Goal: Task Accomplishment & Management: Manage account settings

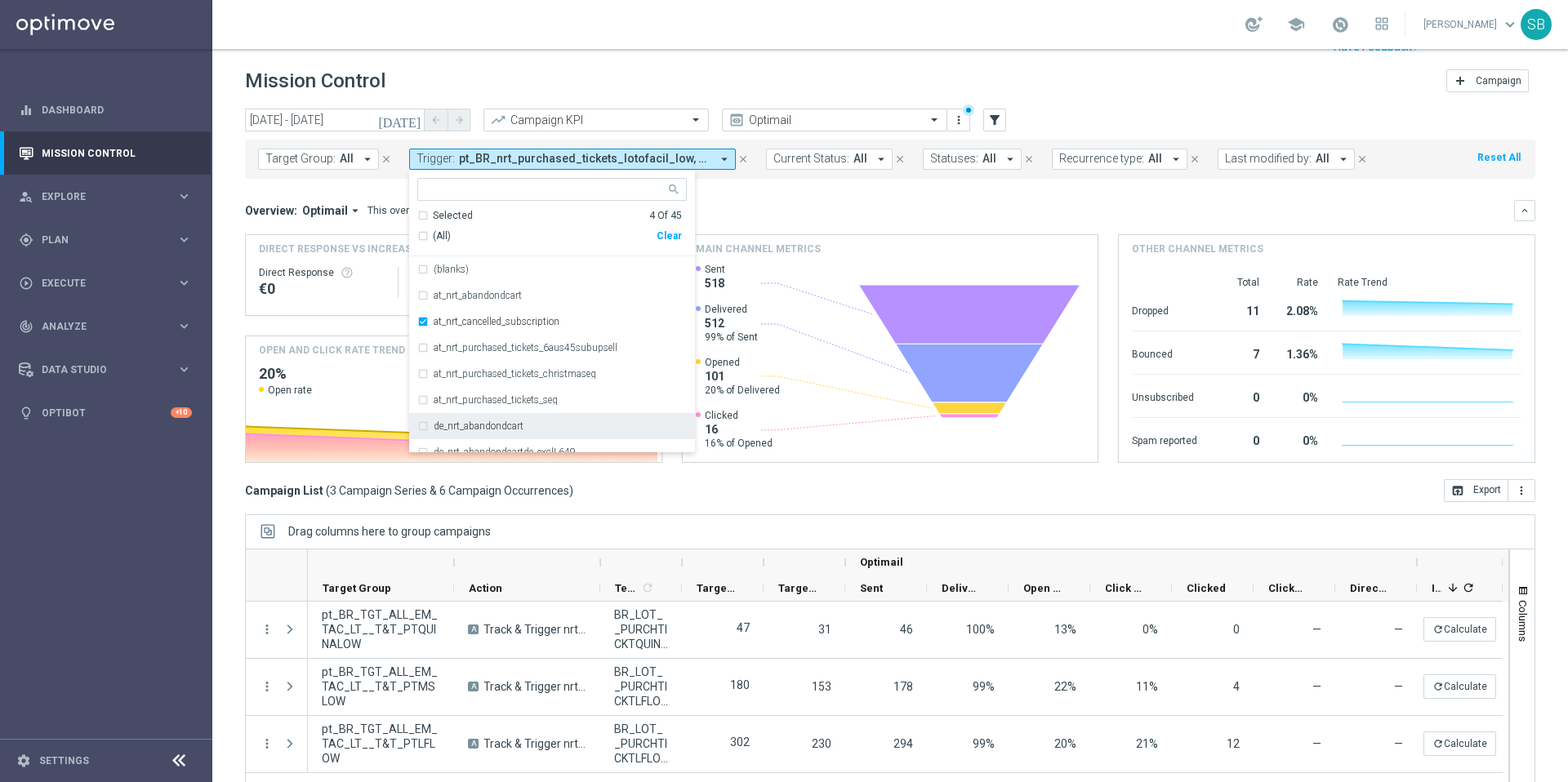
scroll to position [35, 0]
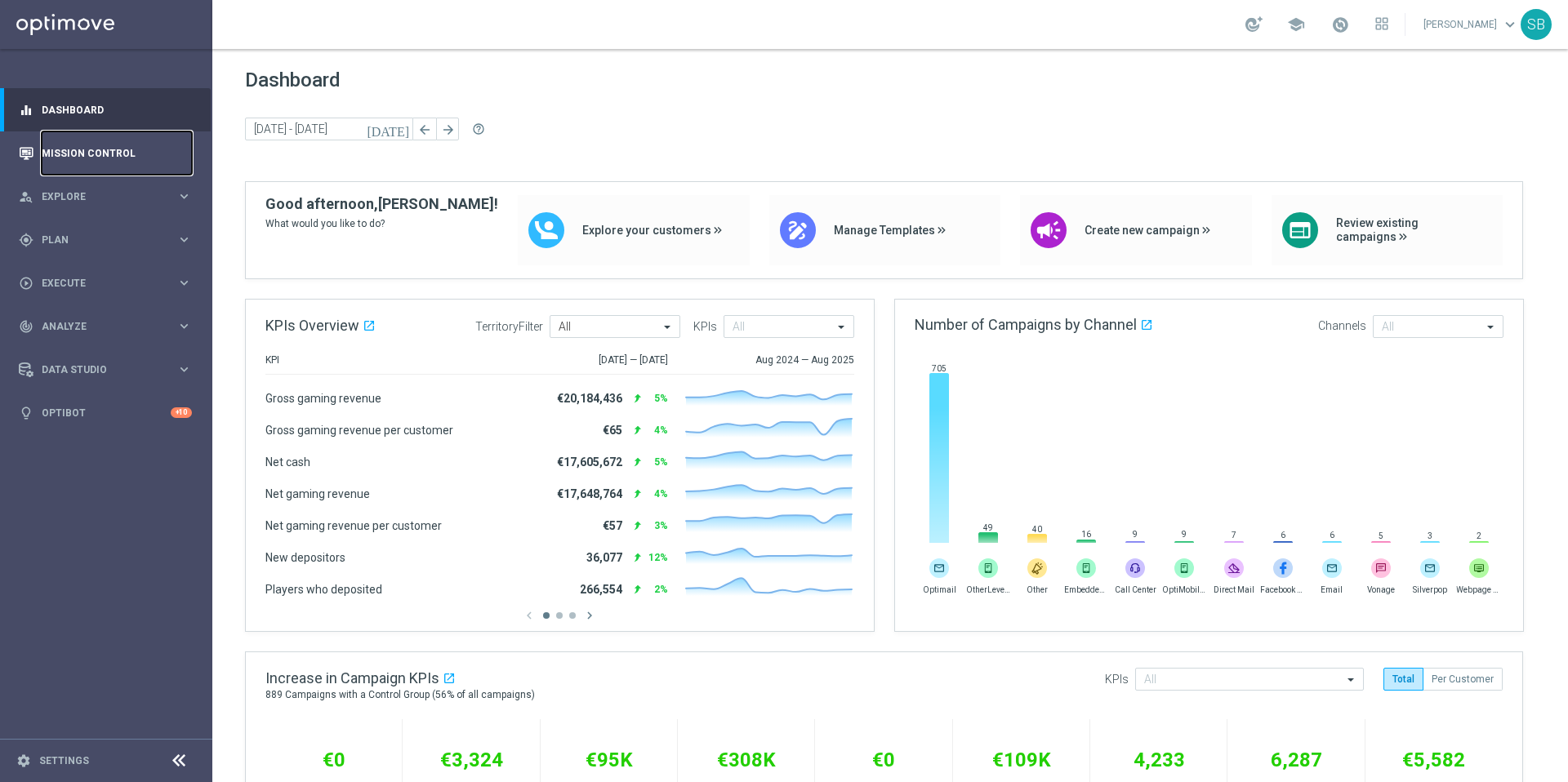
click at [103, 152] on link "Mission Control" at bounding box center [117, 153] width 150 height 43
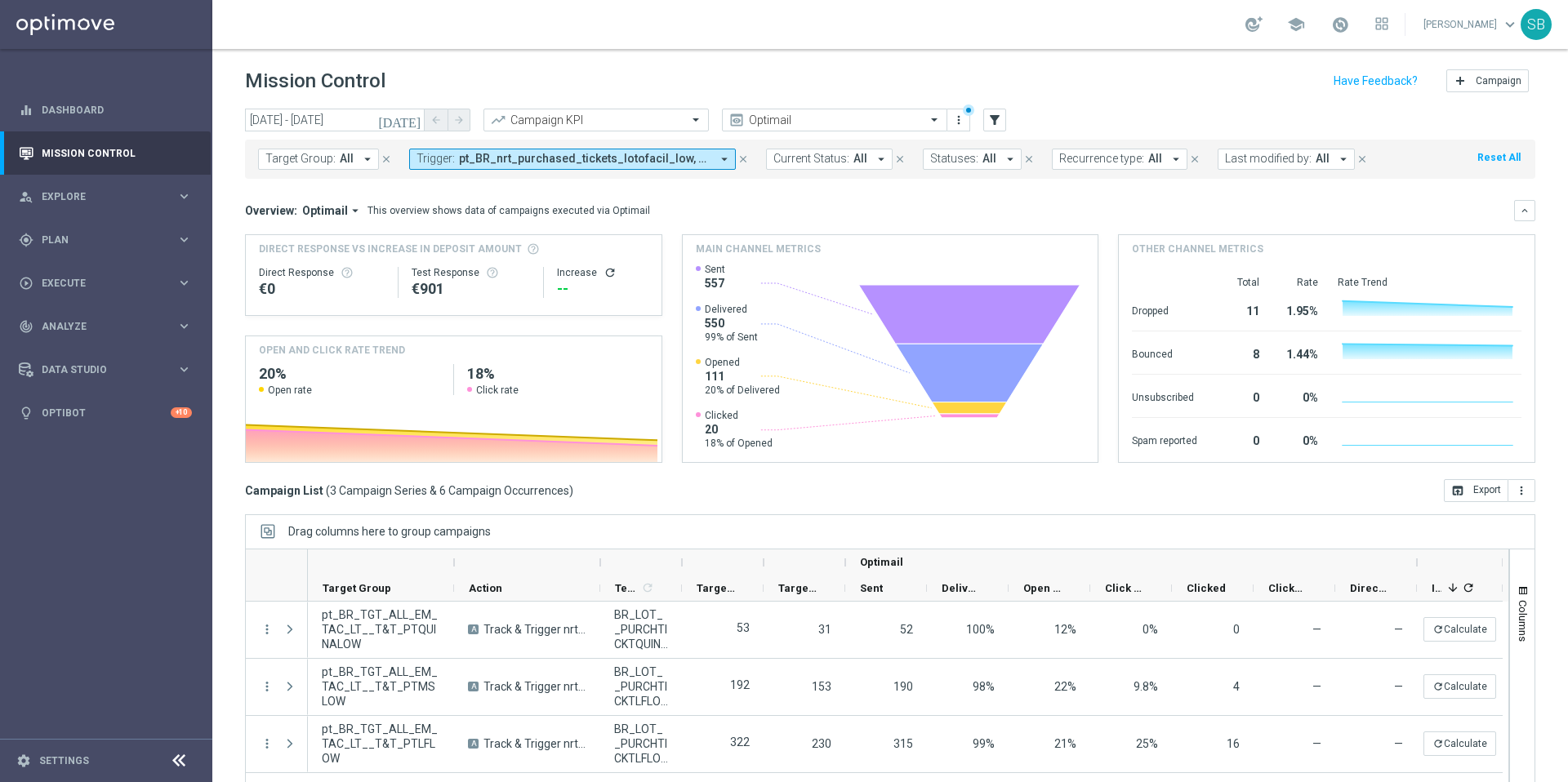
click at [606, 275] on icon "refresh" at bounding box center [610, 273] width 13 height 13
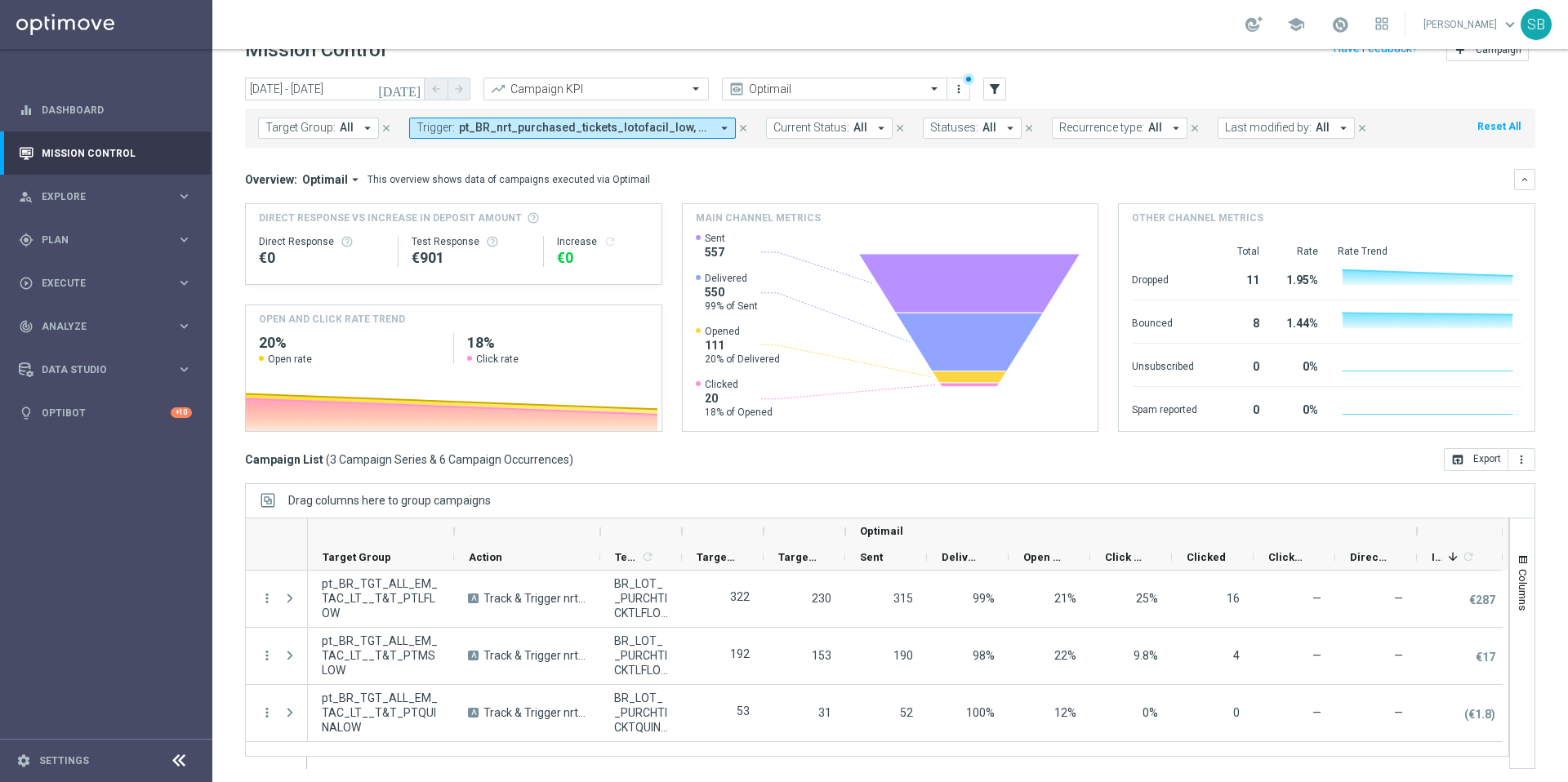
scroll to position [35, 0]
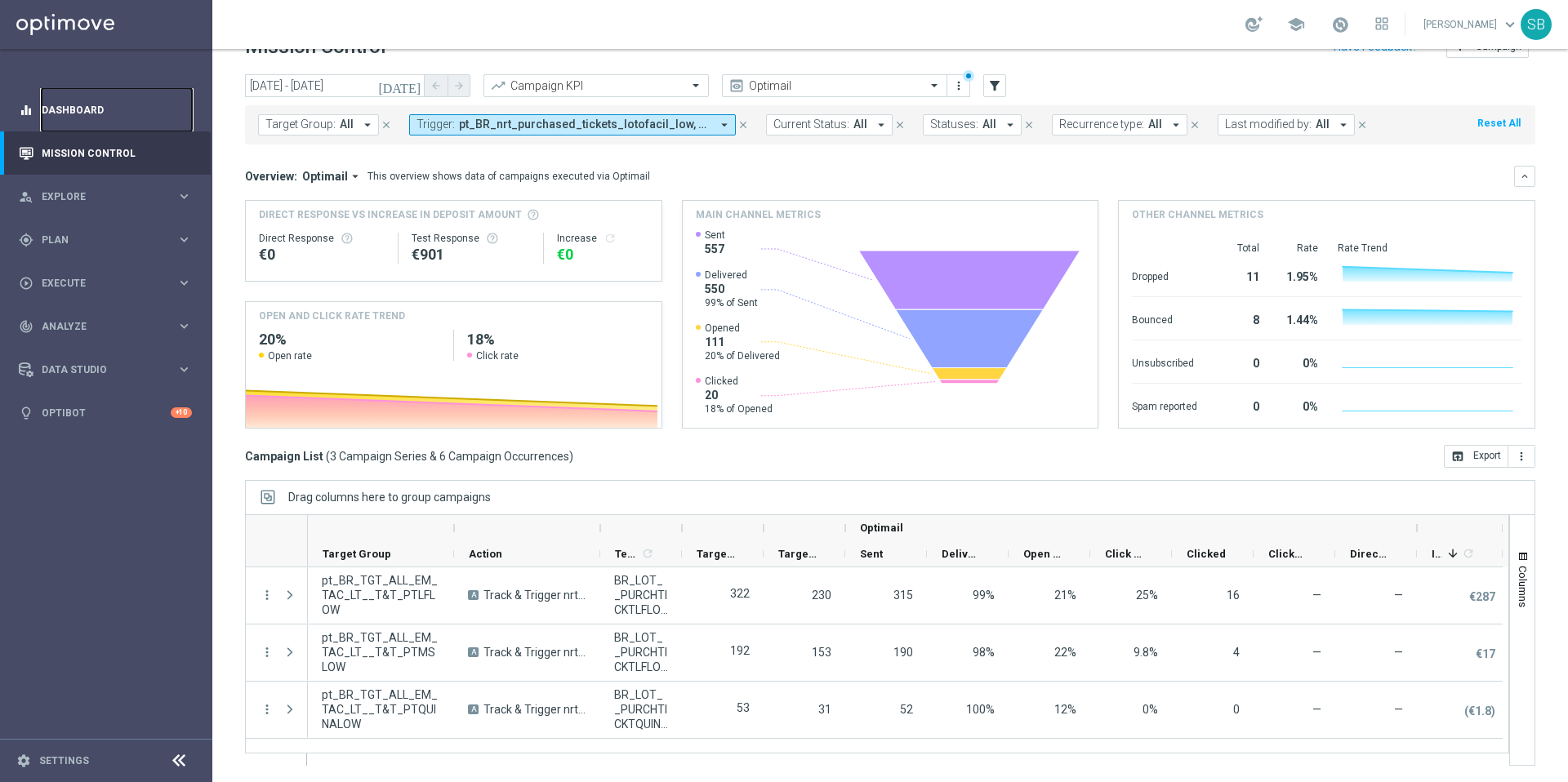
click at [69, 114] on link "Dashboard" at bounding box center [117, 109] width 150 height 43
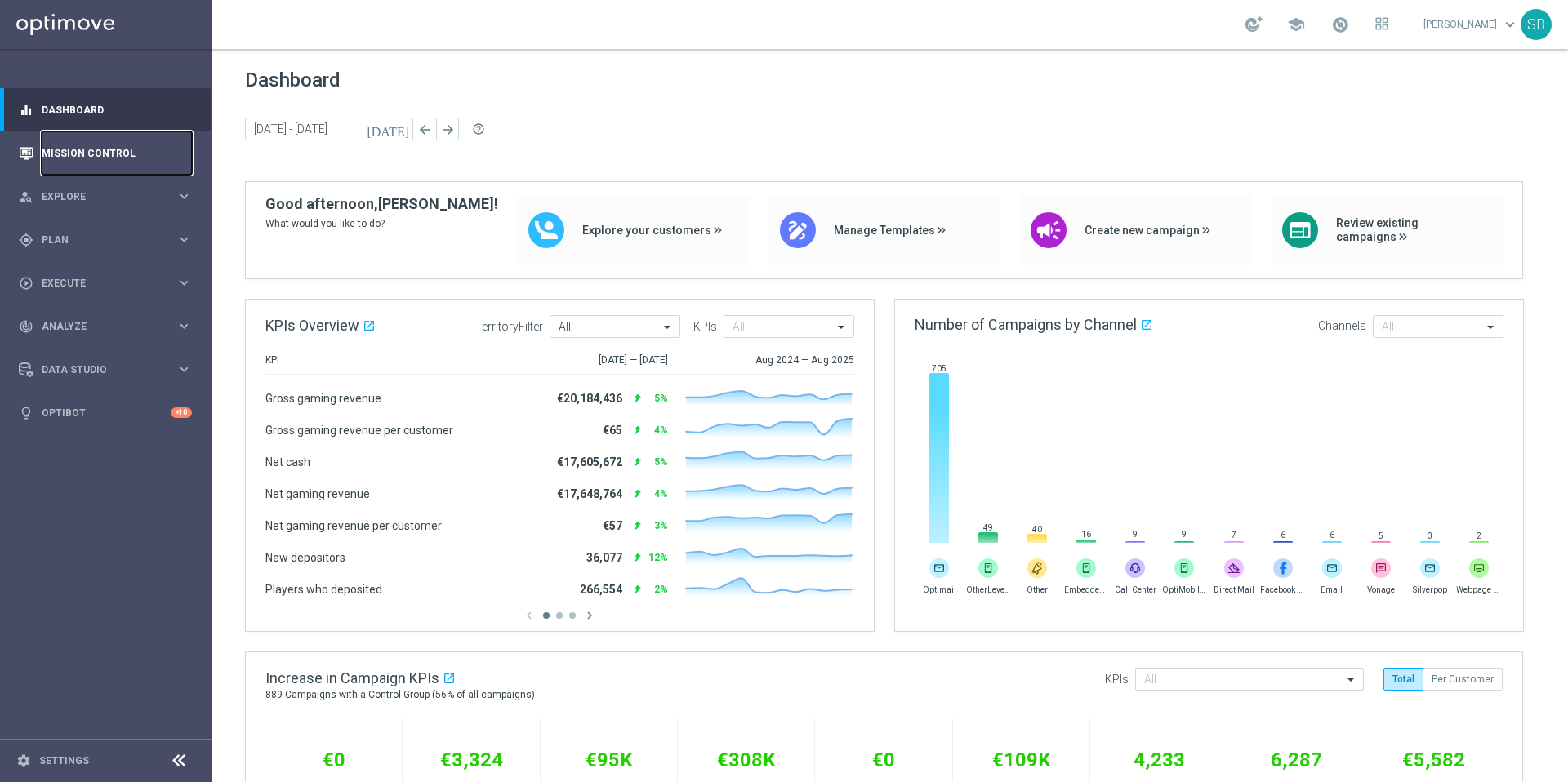
click at [82, 159] on link "Mission Control" at bounding box center [117, 153] width 150 height 43
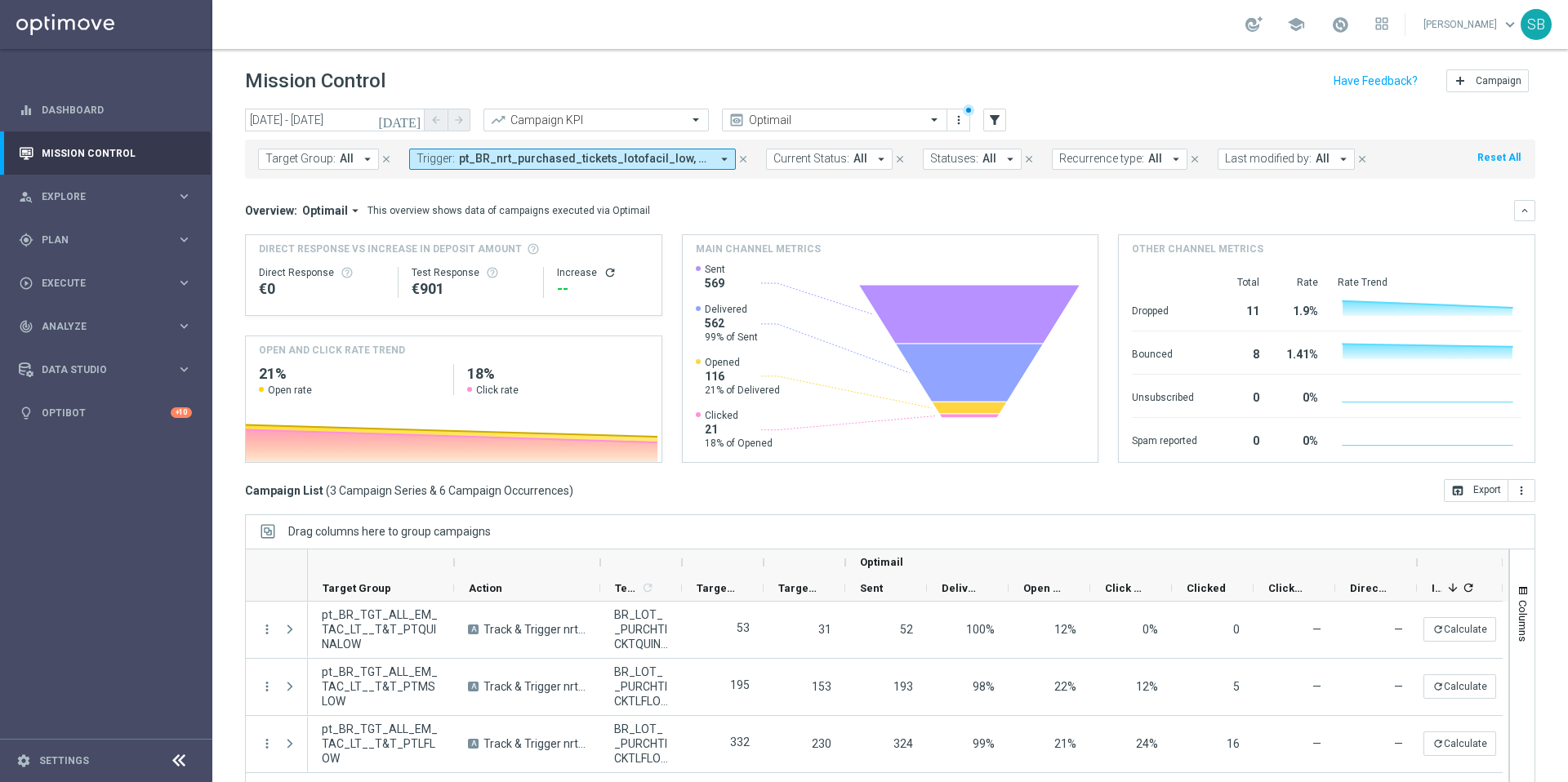
click at [737, 160] on icon "close" at bounding box center [743, 159] width 11 height 11
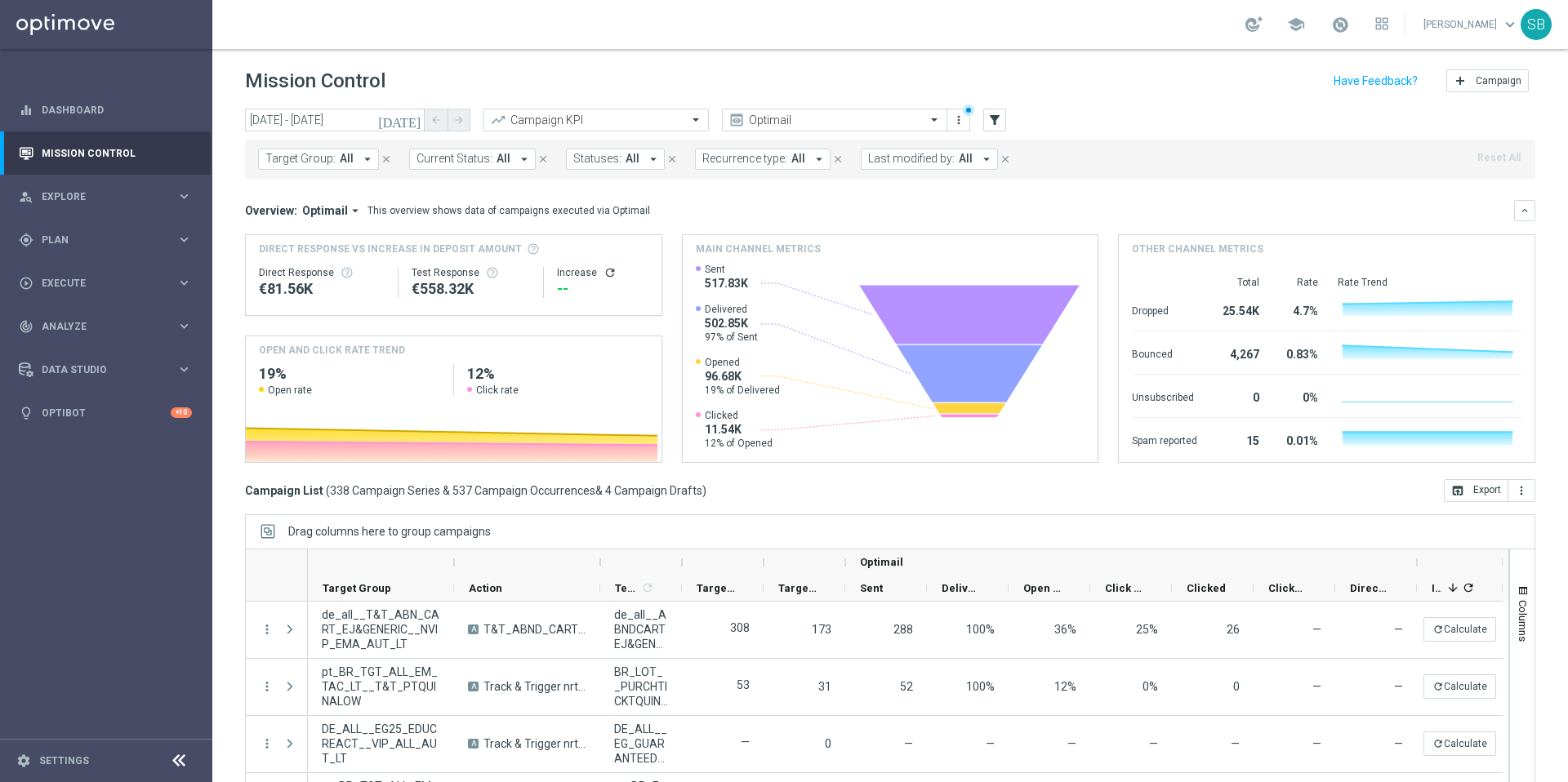
click at [366, 159] on icon "arrow_drop_down" at bounding box center [367, 160] width 15 height 15
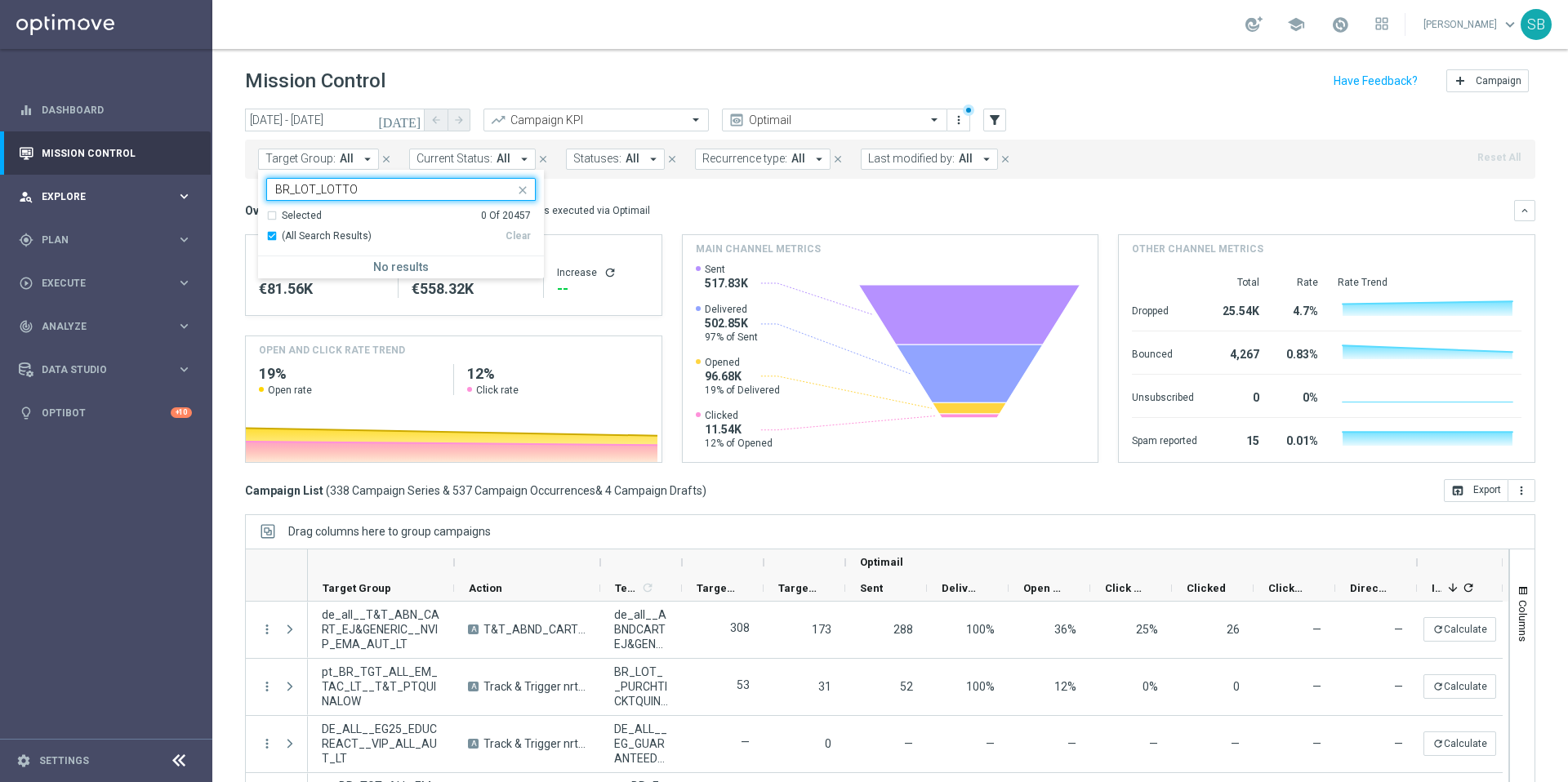
type input "BR_LOT_LOTTO"
click at [94, 197] on span "Explore" at bounding box center [109, 196] width 135 height 9
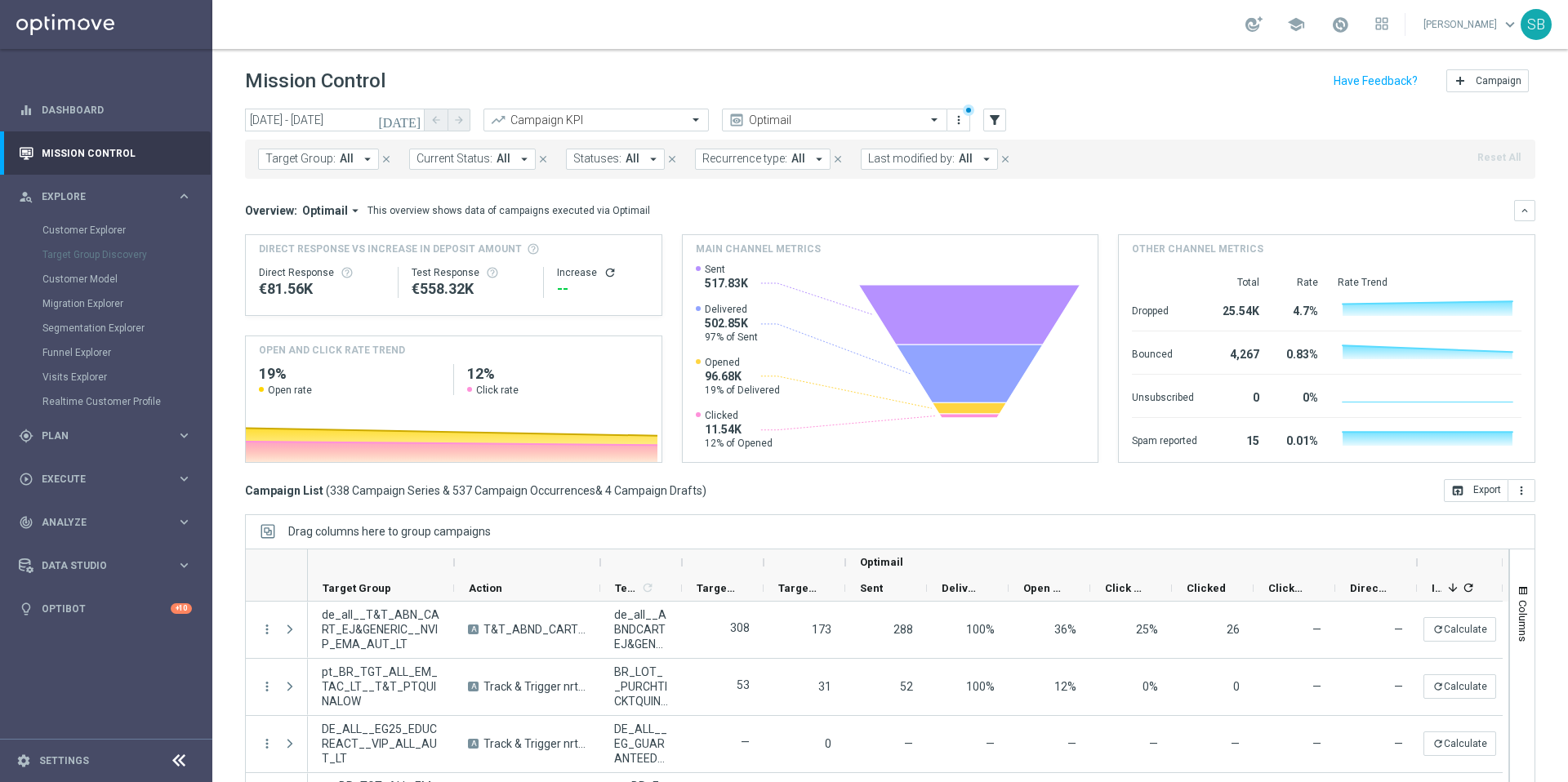
click at [69, 259] on div "Target Group Discovery" at bounding box center [126, 255] width 168 height 24
click at [69, 432] on span "Plan" at bounding box center [109, 435] width 135 height 9
click at [82, 272] on link "Target Groups" at bounding box center [106, 274] width 127 height 13
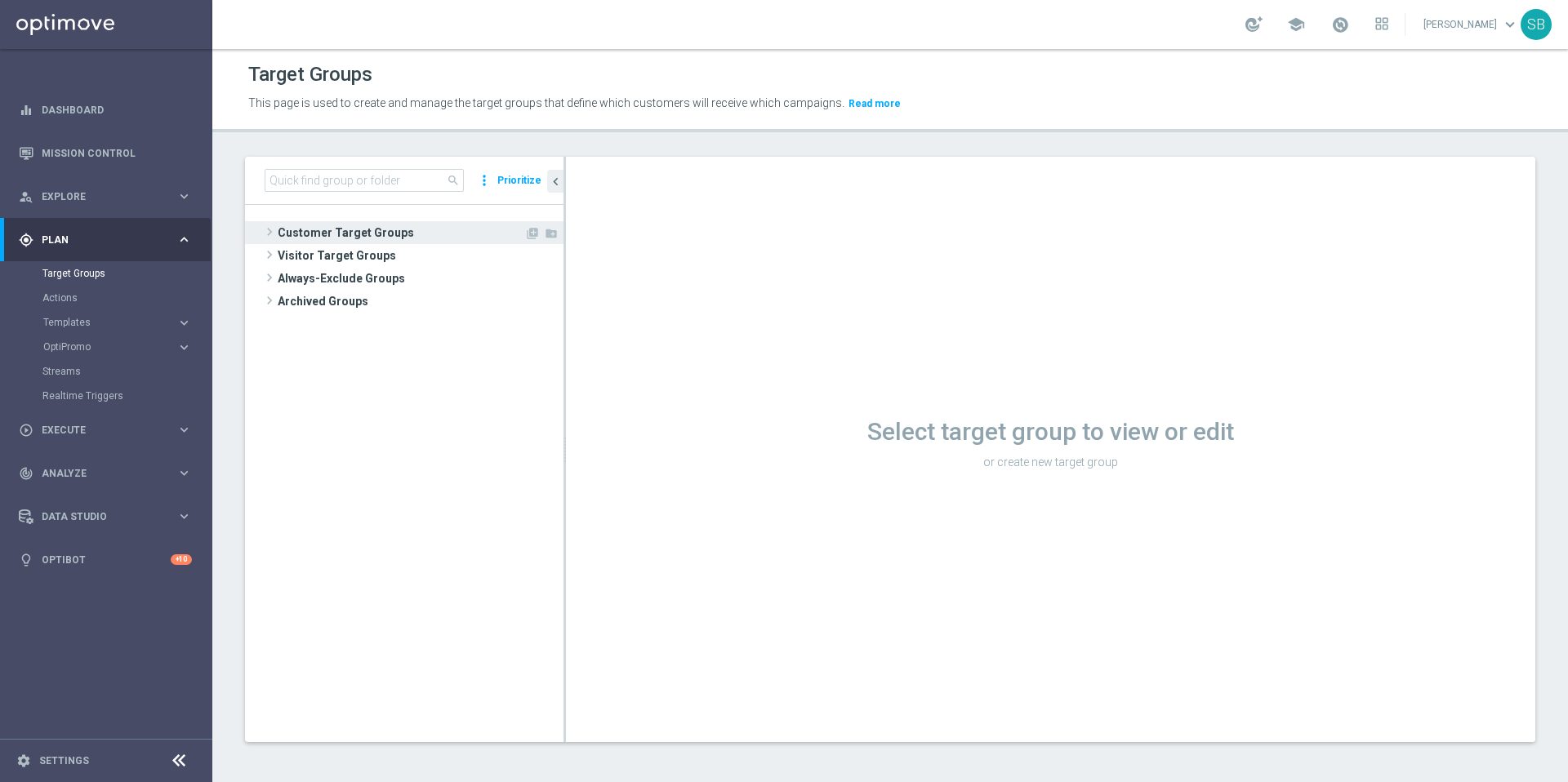
click at [341, 232] on span "Customer Target Groups" at bounding box center [401, 233] width 247 height 22
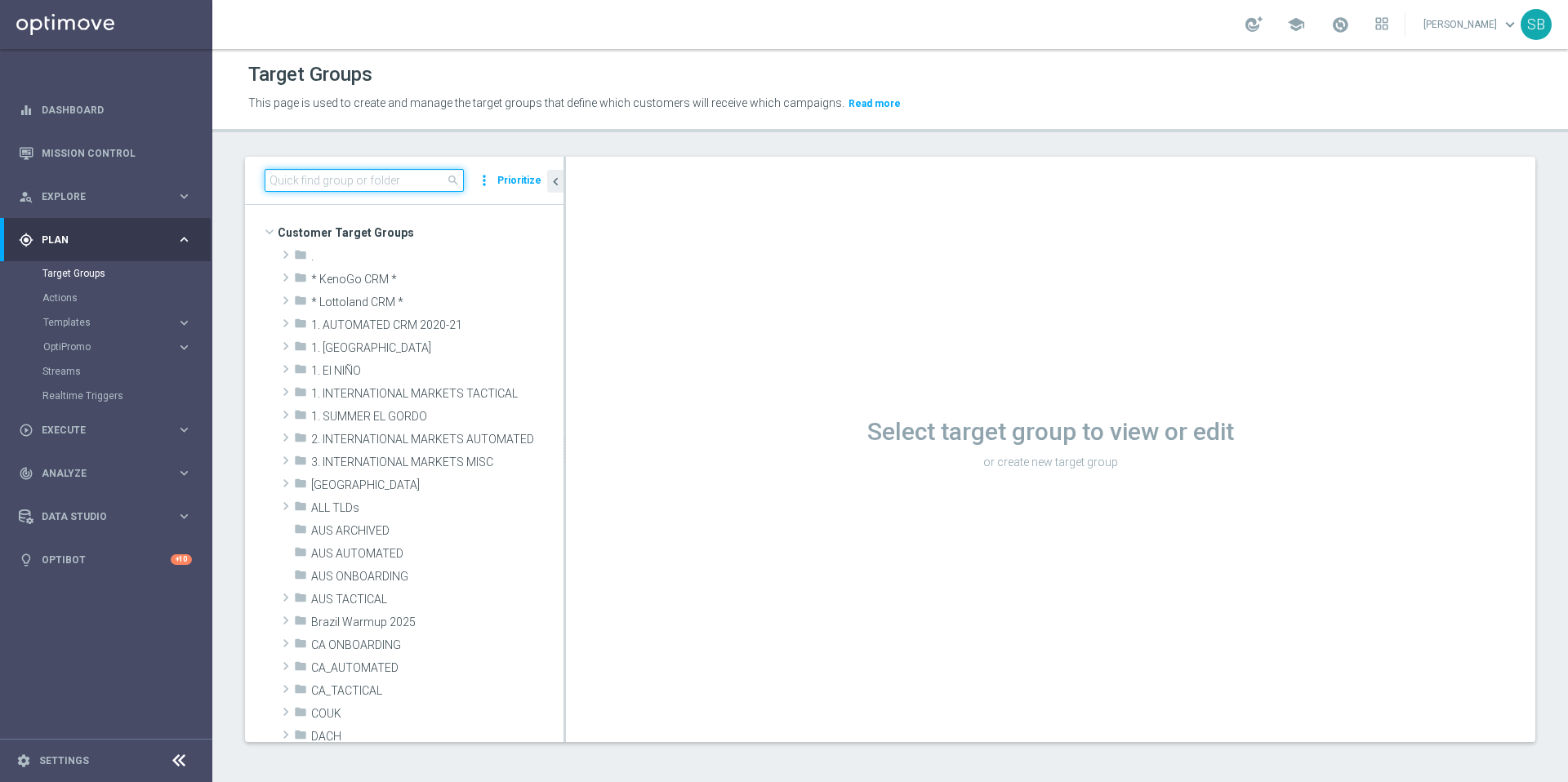
click at [307, 185] on input at bounding box center [363, 180] width 199 height 22
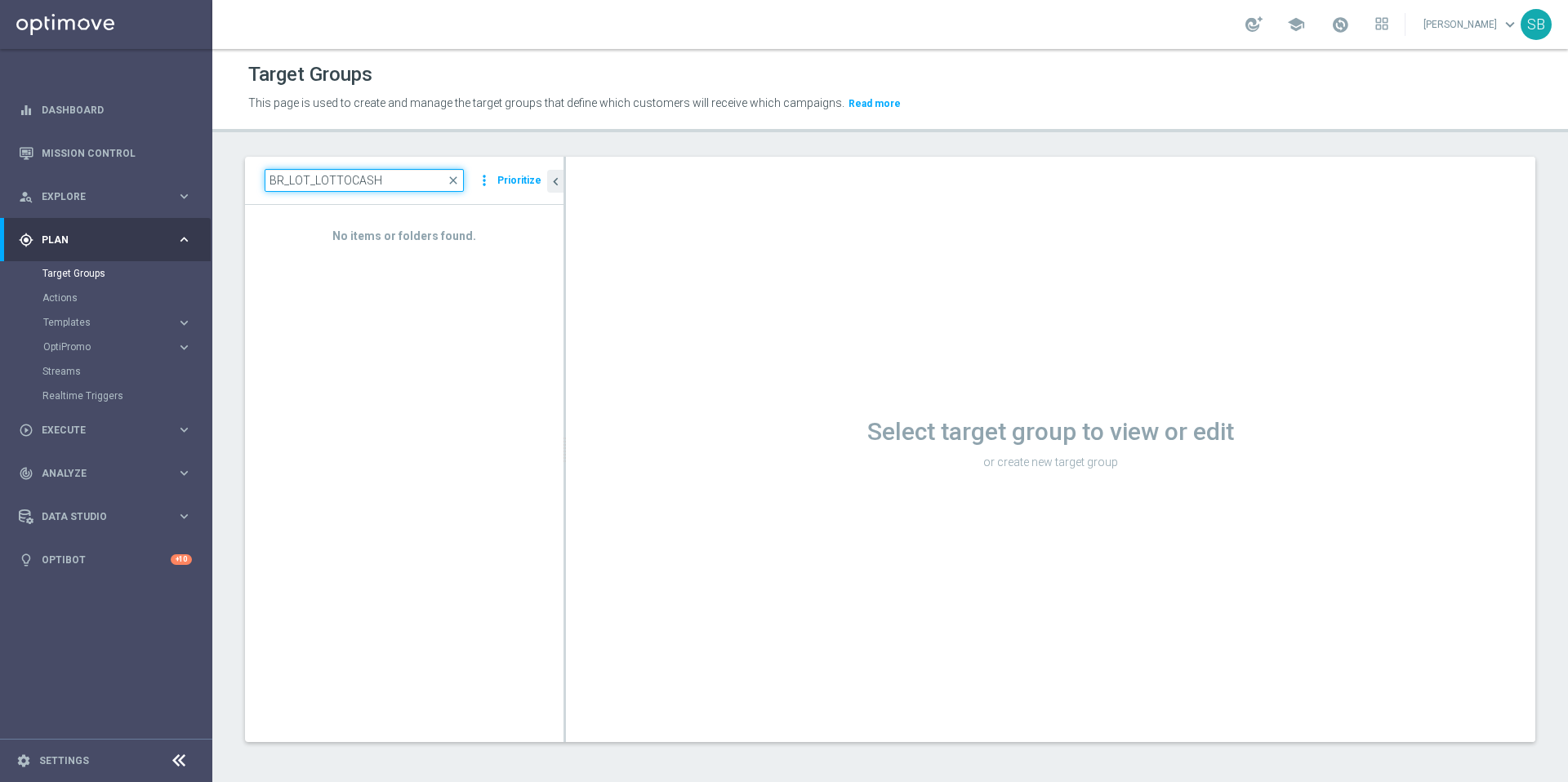
type input "BR_LOT_LOTTOCASH"
click at [86, 395] on link "Realtime Triggers" at bounding box center [106, 396] width 127 height 13
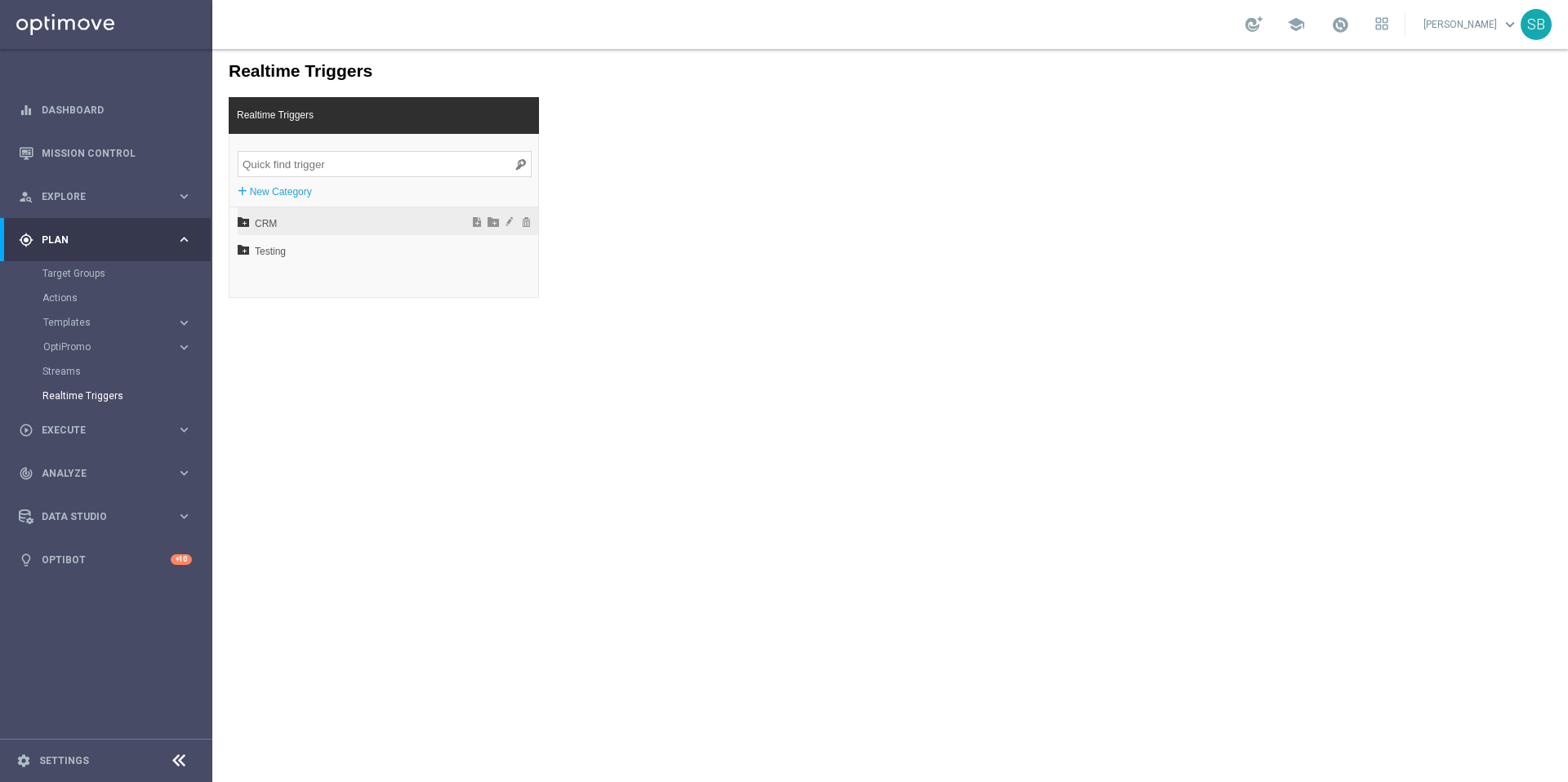
click at [263, 223] on span "CRM" at bounding box center [345, 224] width 180 height 28
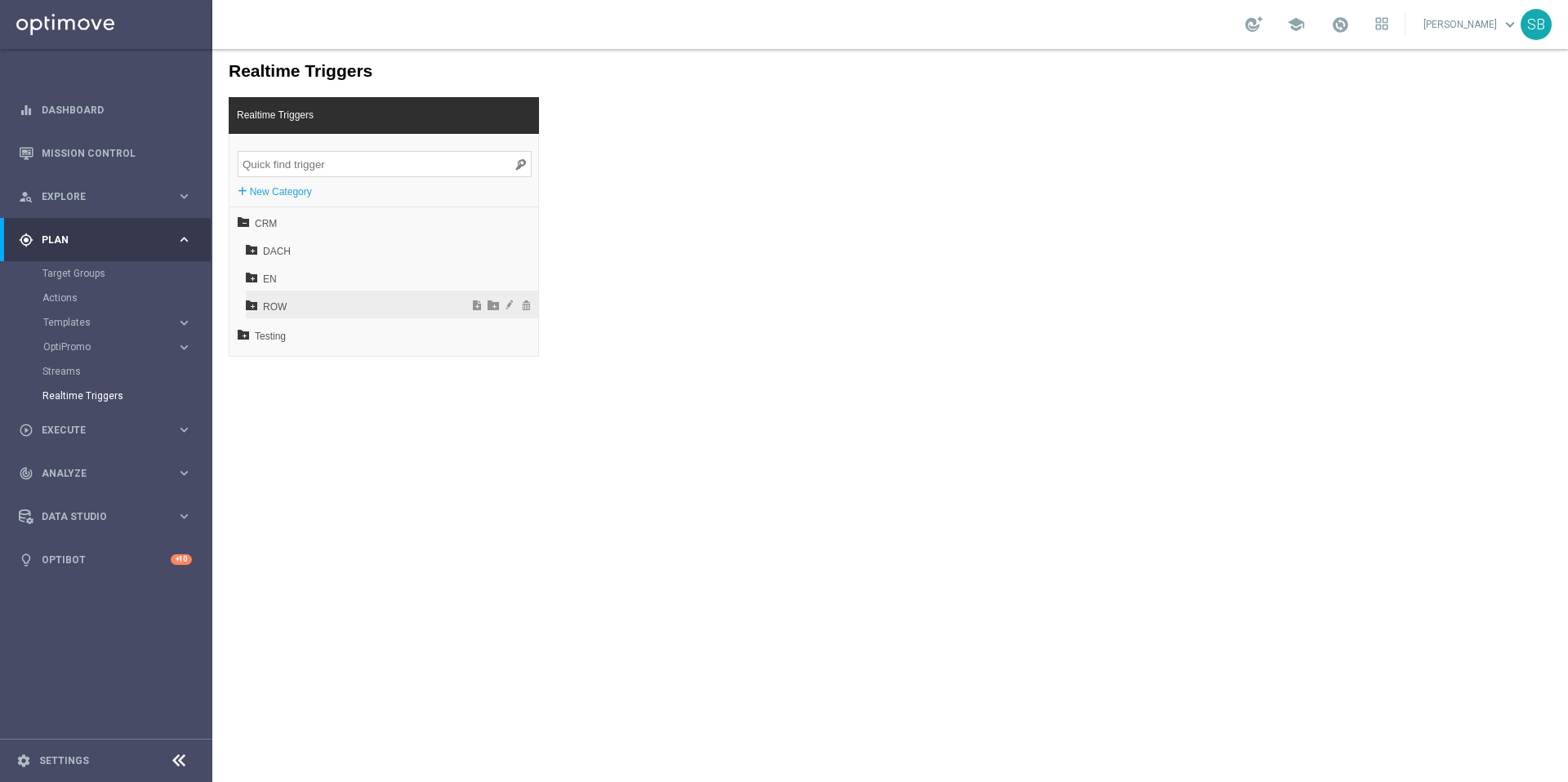
click at [264, 307] on span "ROW" at bounding box center [350, 307] width 176 height 28
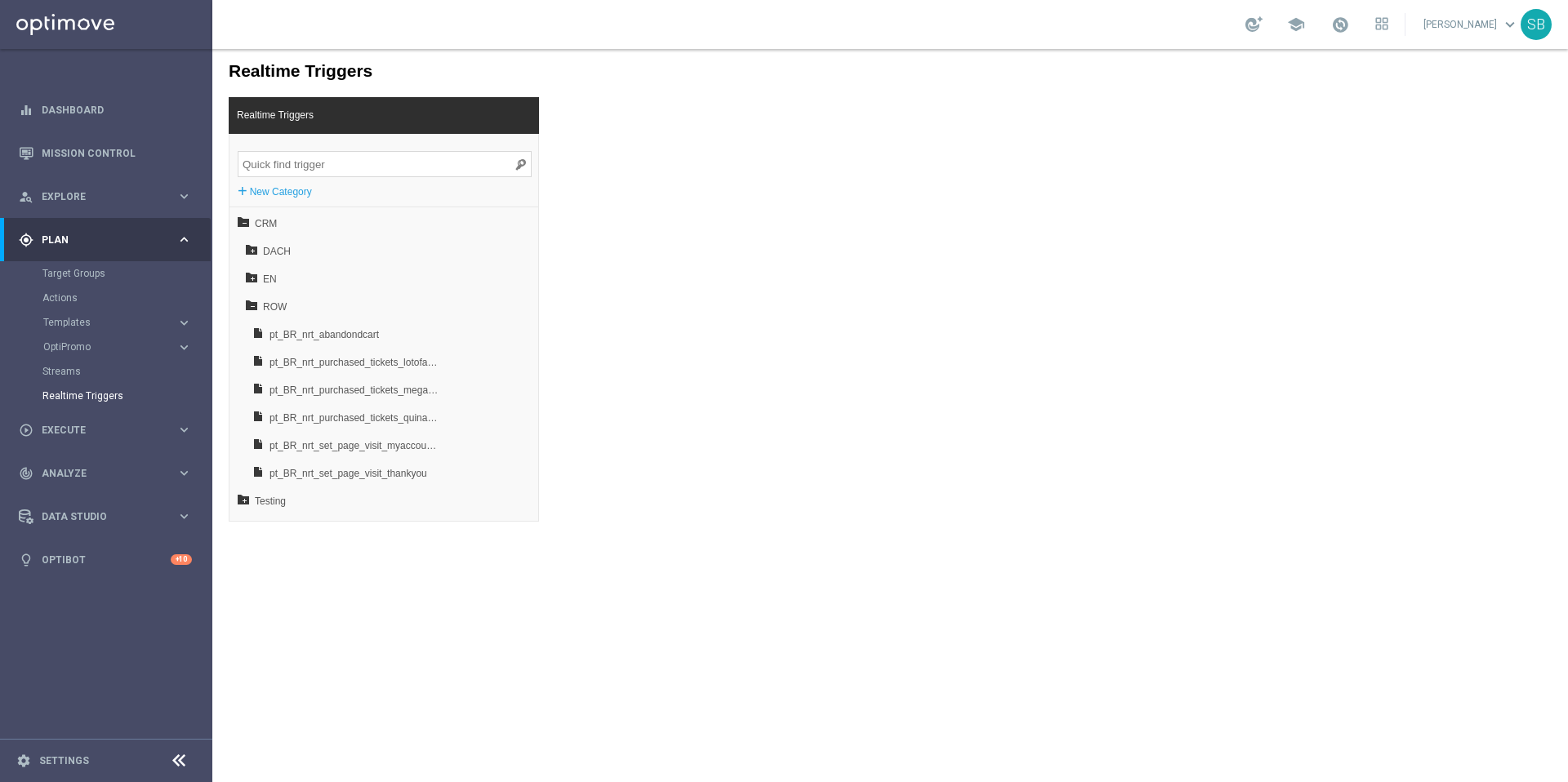
click at [263, 172] on input "search" at bounding box center [384, 164] width 294 height 26
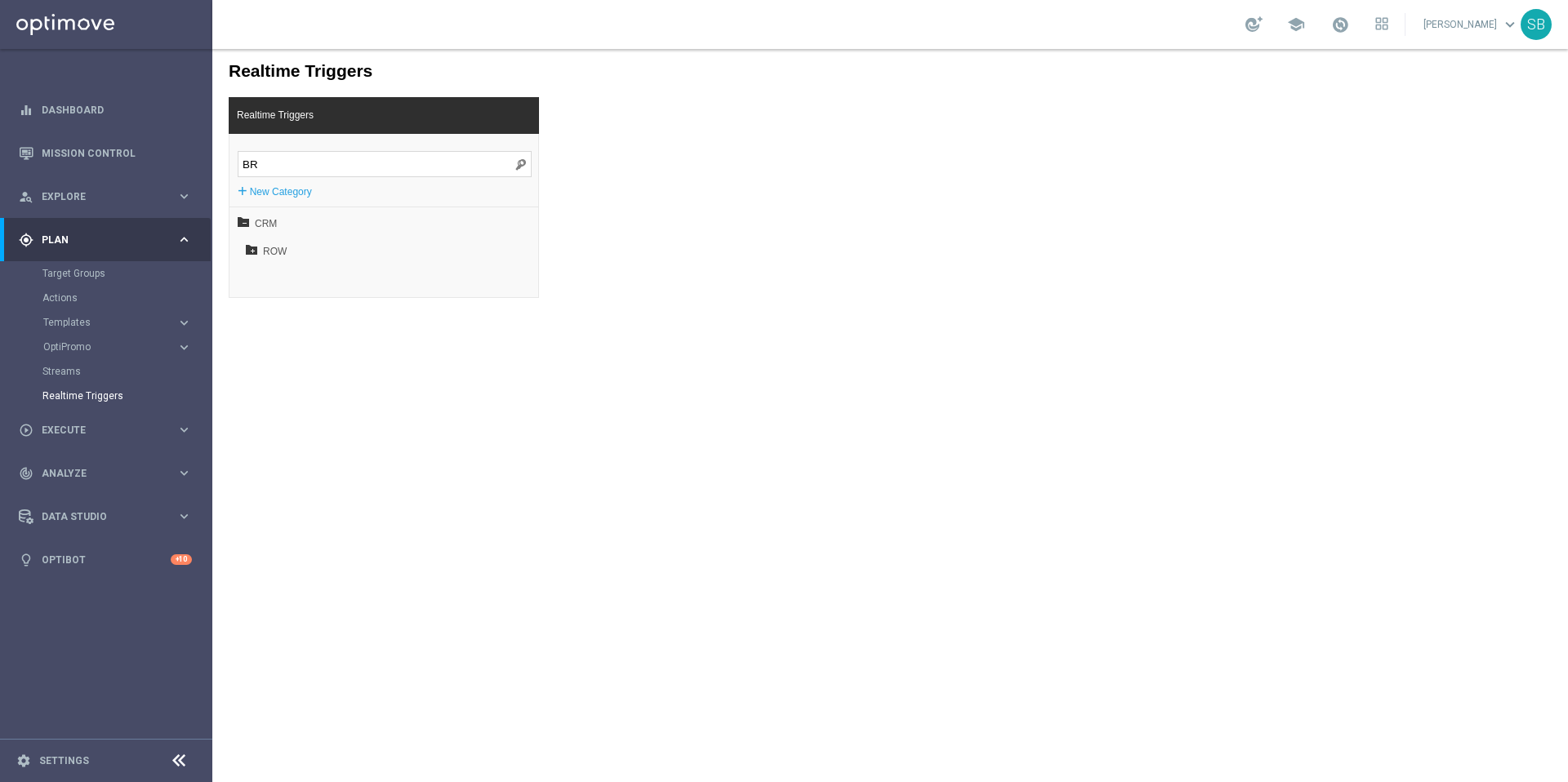
type input "B"
click at [256, 228] on span "CRM" at bounding box center [345, 224] width 180 height 28
click at [279, 305] on span "ROW" at bounding box center [350, 307] width 176 height 28
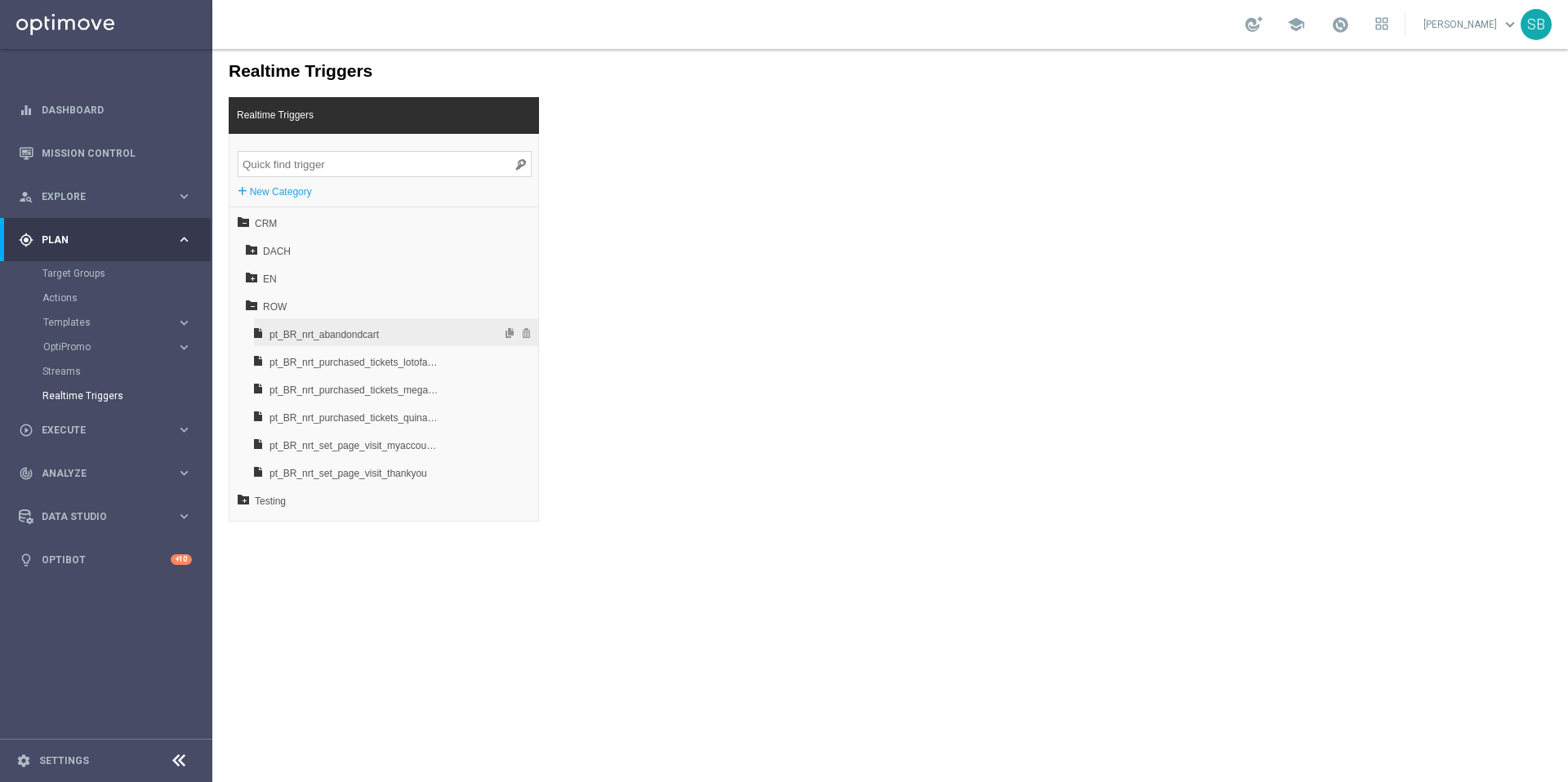
click at [292, 336] on span "pt_BR_nrt_abandondcart" at bounding box center [354, 334] width 171 height 28
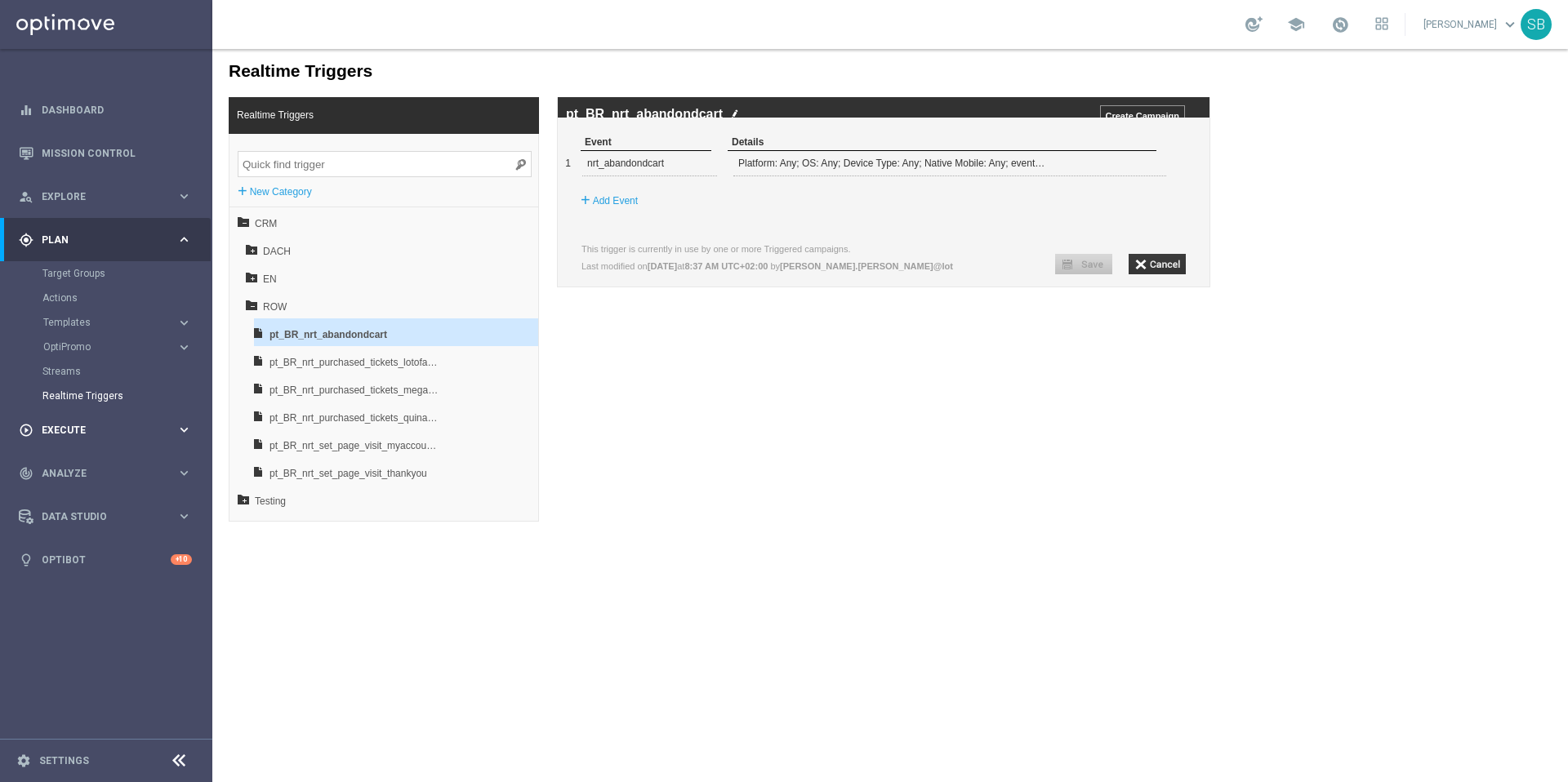
click at [64, 427] on span "Execute" at bounding box center [109, 430] width 135 height 9
click at [93, 318] on link "Campaign Builder" at bounding box center [106, 317] width 127 height 13
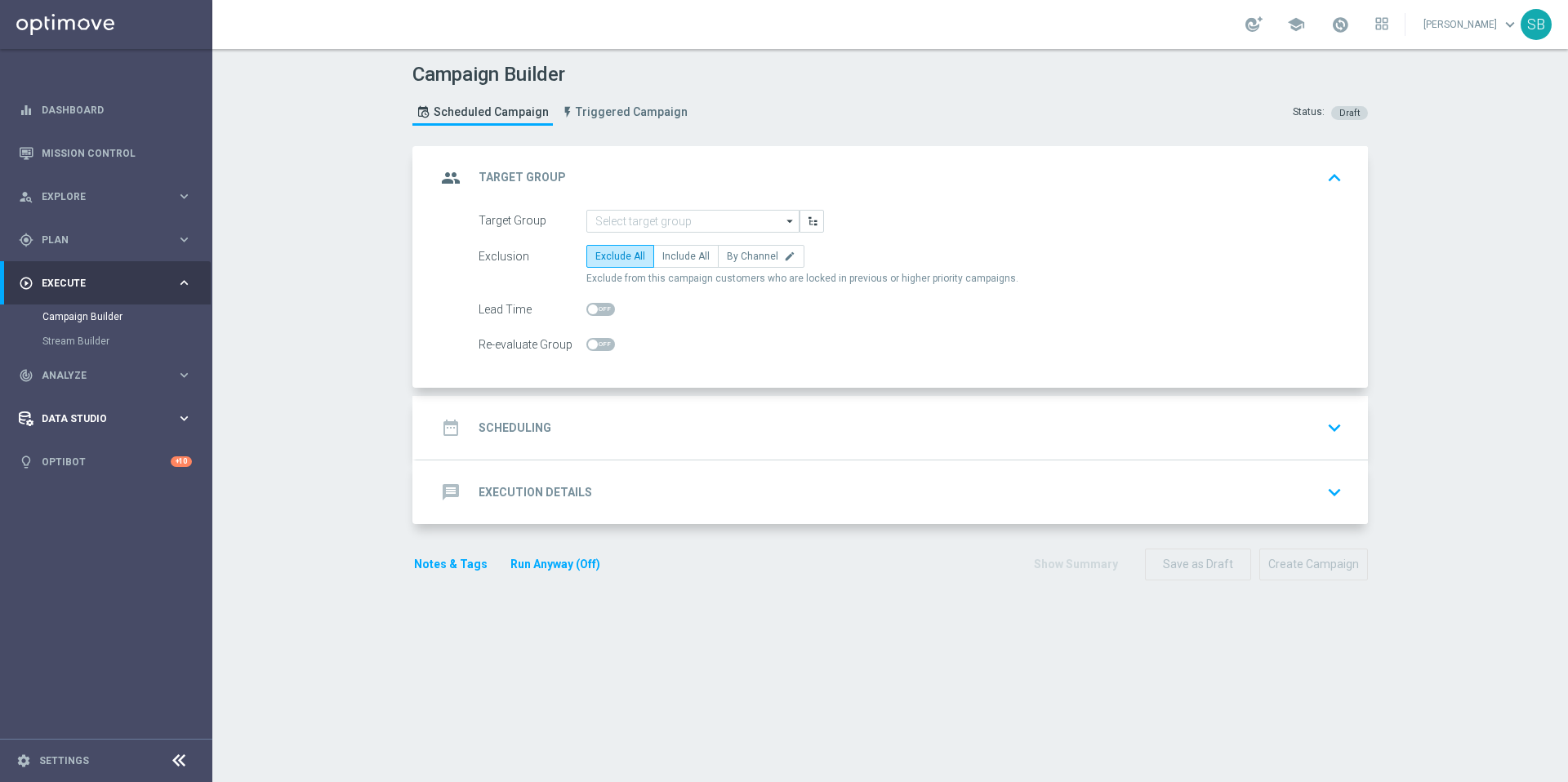
click at [95, 423] on div "Data Studio" at bounding box center [97, 419] width 158 height 15
click at [107, 433] on div "Real-Time Attributes" at bounding box center [126, 428] width 168 height 24
click at [106, 158] on link "Mission Control" at bounding box center [117, 153] width 150 height 43
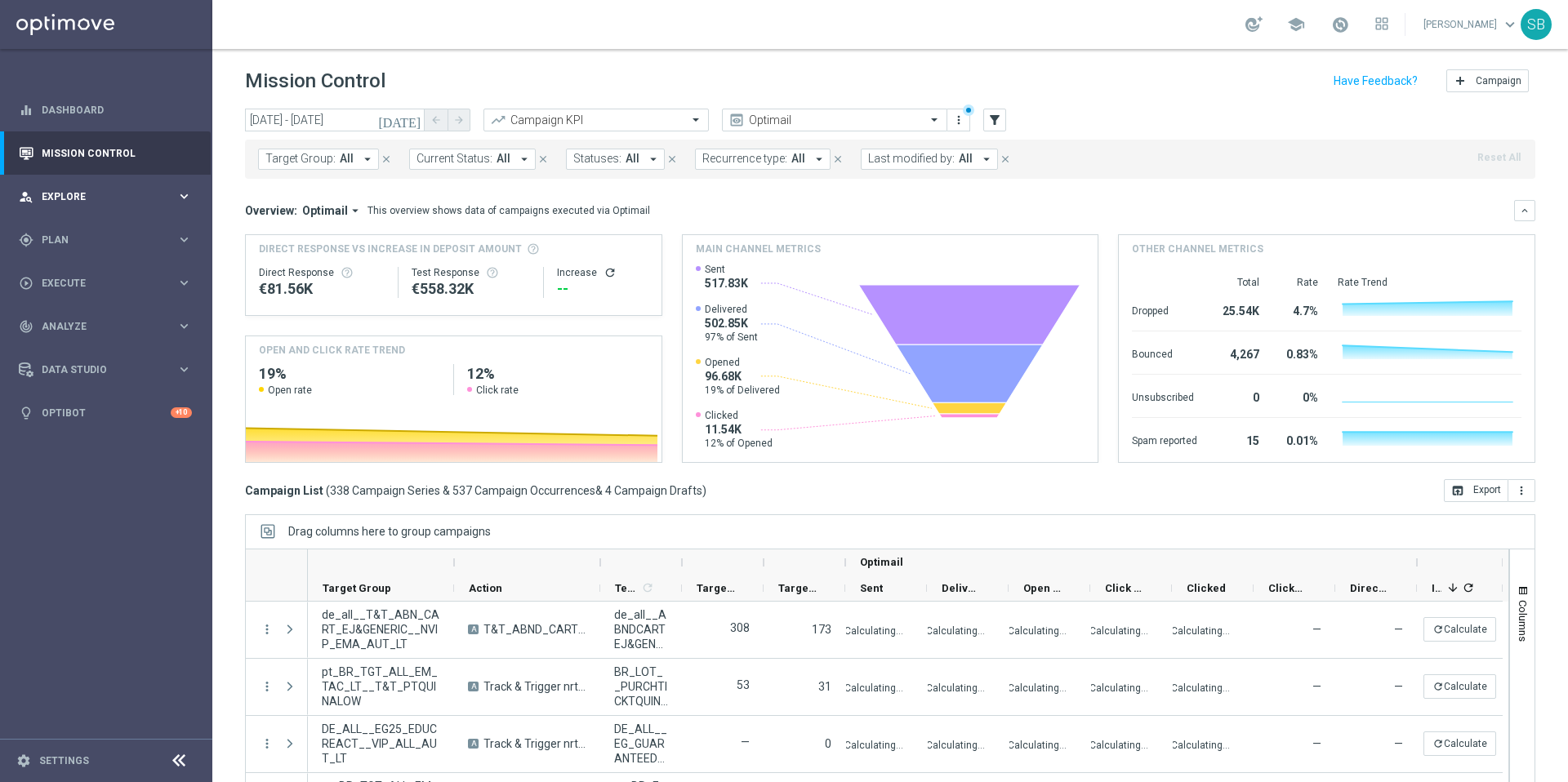
click at [181, 199] on icon "keyboard_arrow_right" at bounding box center [184, 196] width 16 height 16
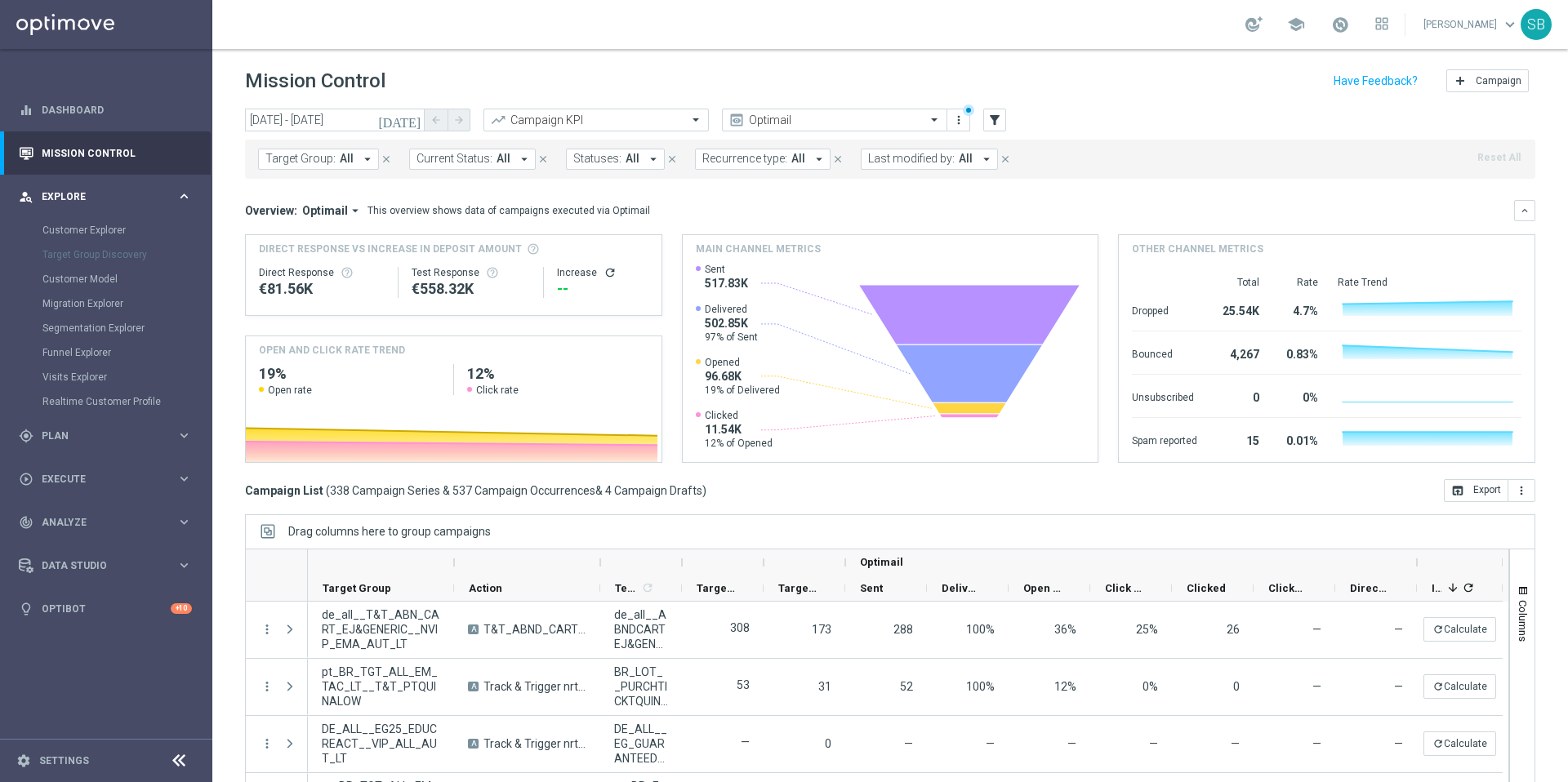
click at [181, 199] on icon "keyboard_arrow_right" at bounding box center [184, 196] width 16 height 16
click at [185, 244] on icon "keyboard_arrow_right" at bounding box center [184, 239] width 16 height 16
click at [97, 276] on link "Target Groups" at bounding box center [106, 274] width 127 height 13
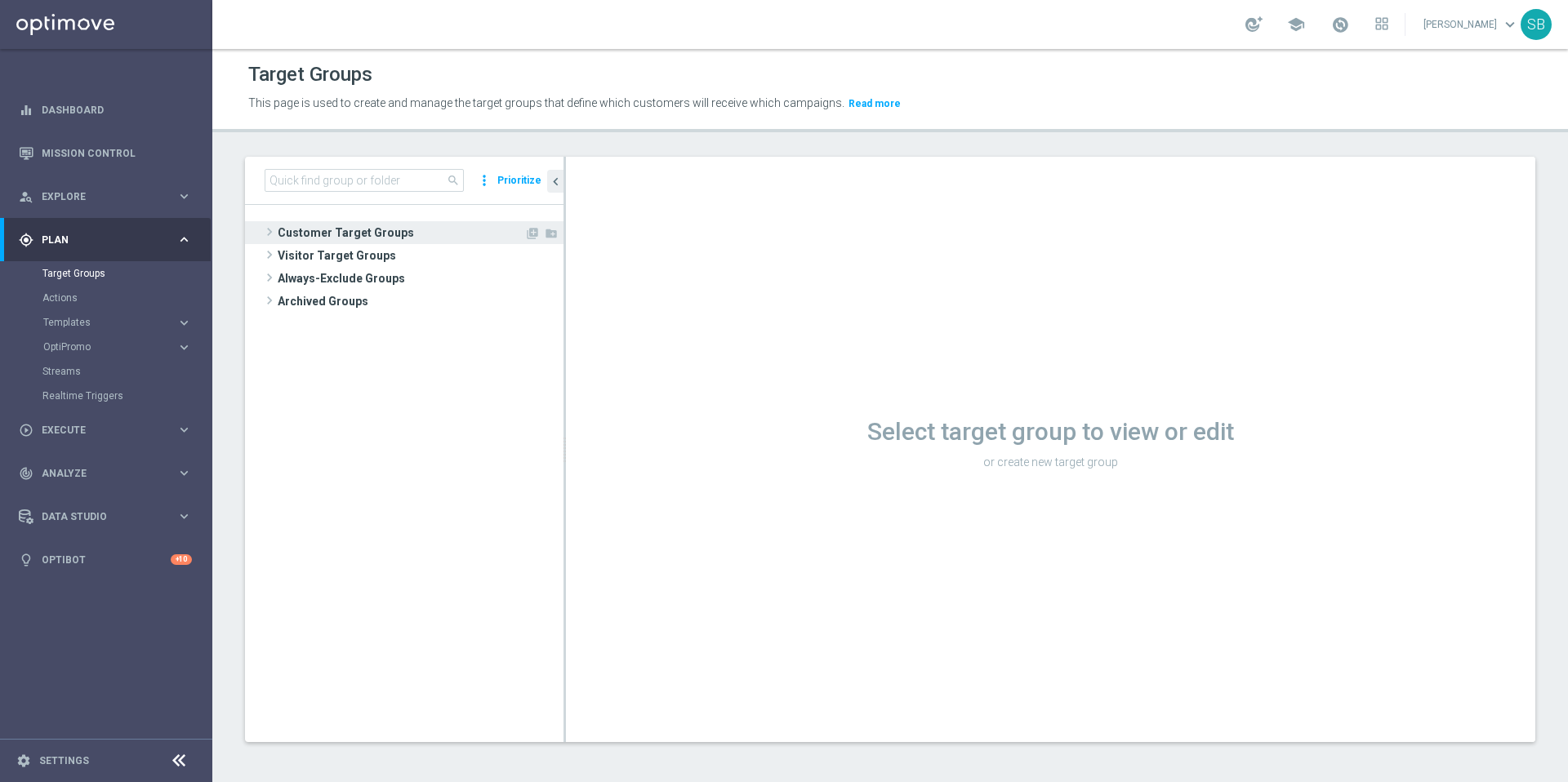
click at [340, 236] on span "Customer Target Groups" at bounding box center [401, 233] width 247 height 22
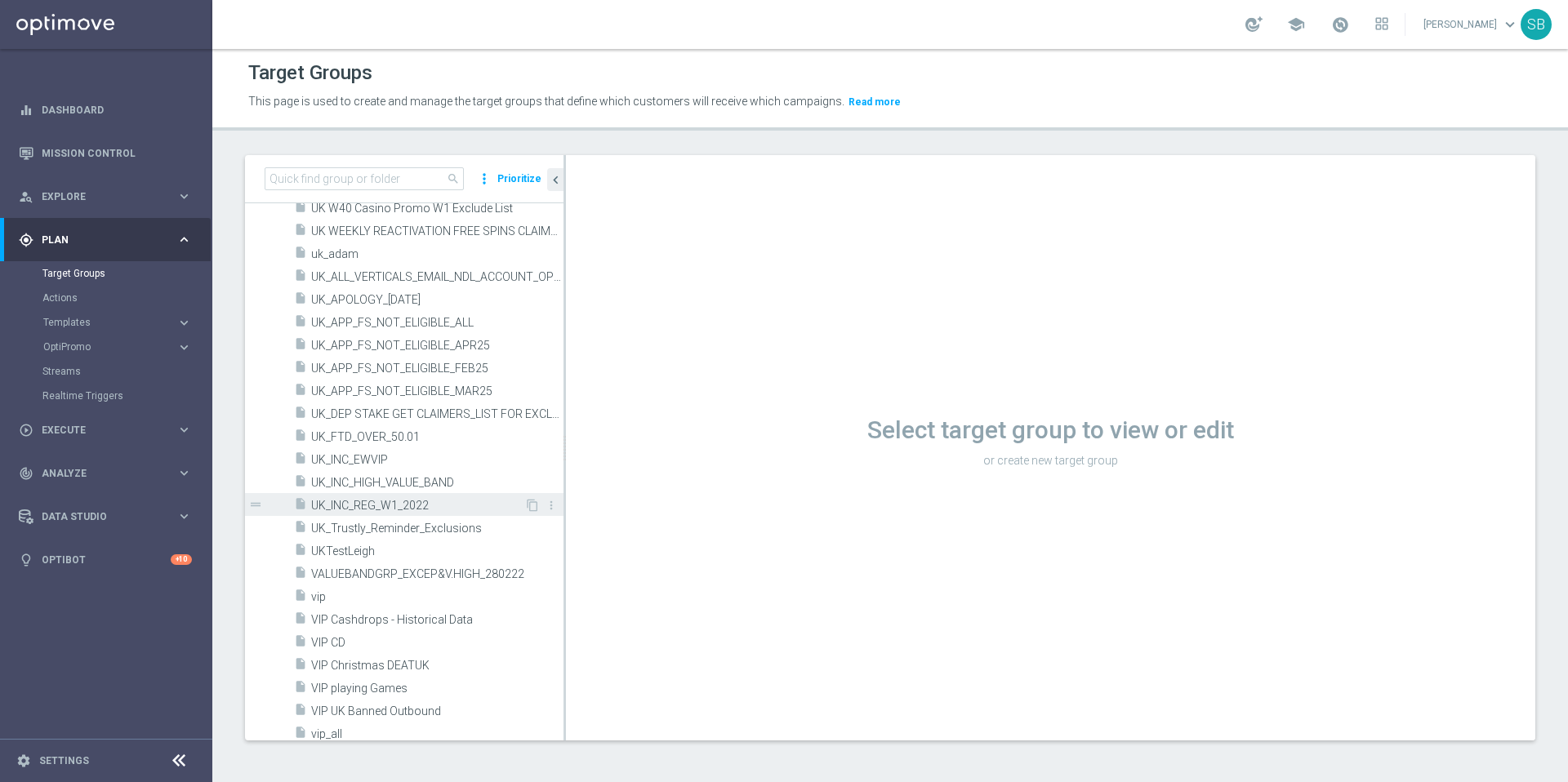
scroll to position [5424, 0]
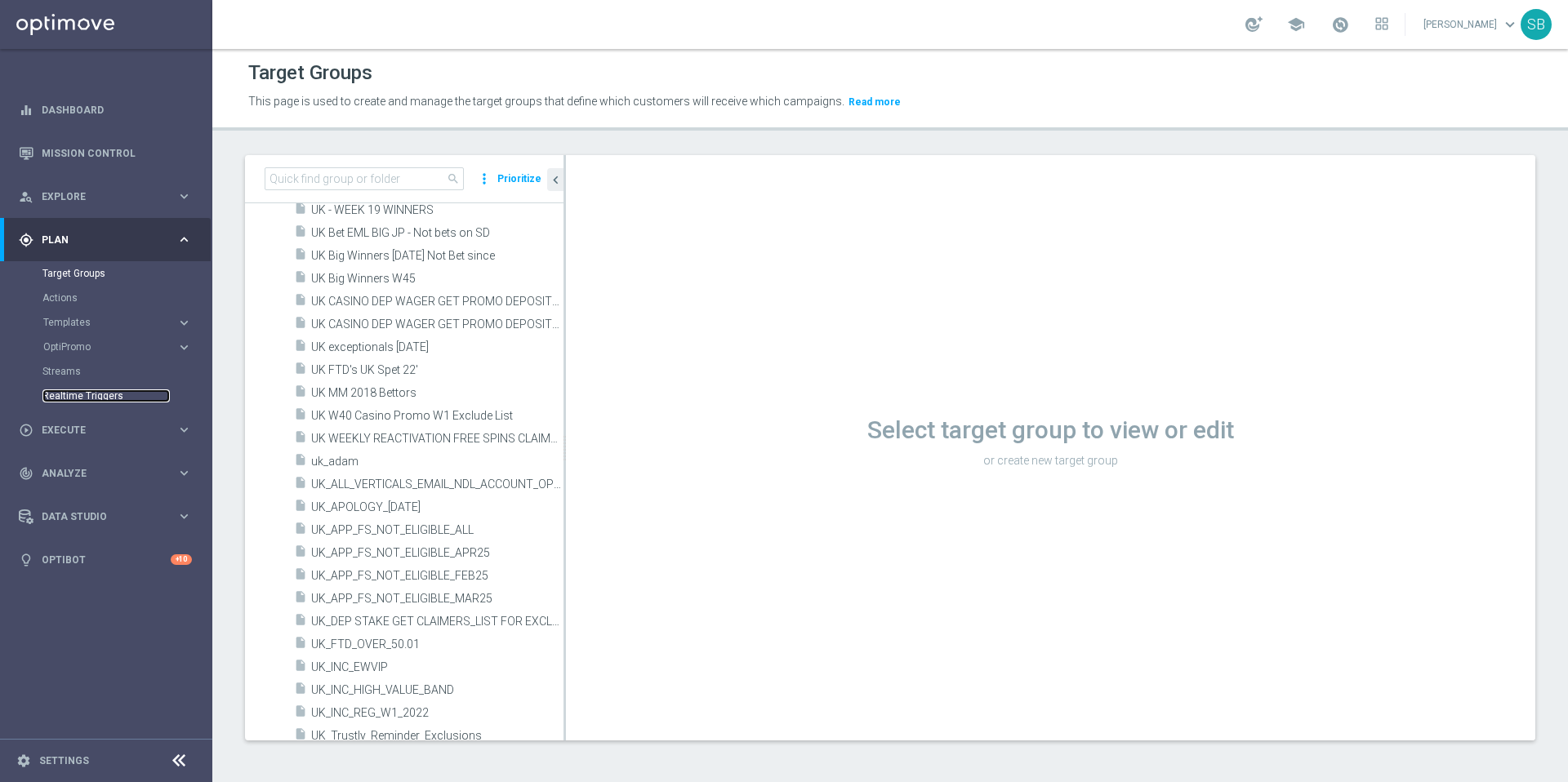
click at [109, 396] on link "Realtime Triggers" at bounding box center [106, 396] width 127 height 13
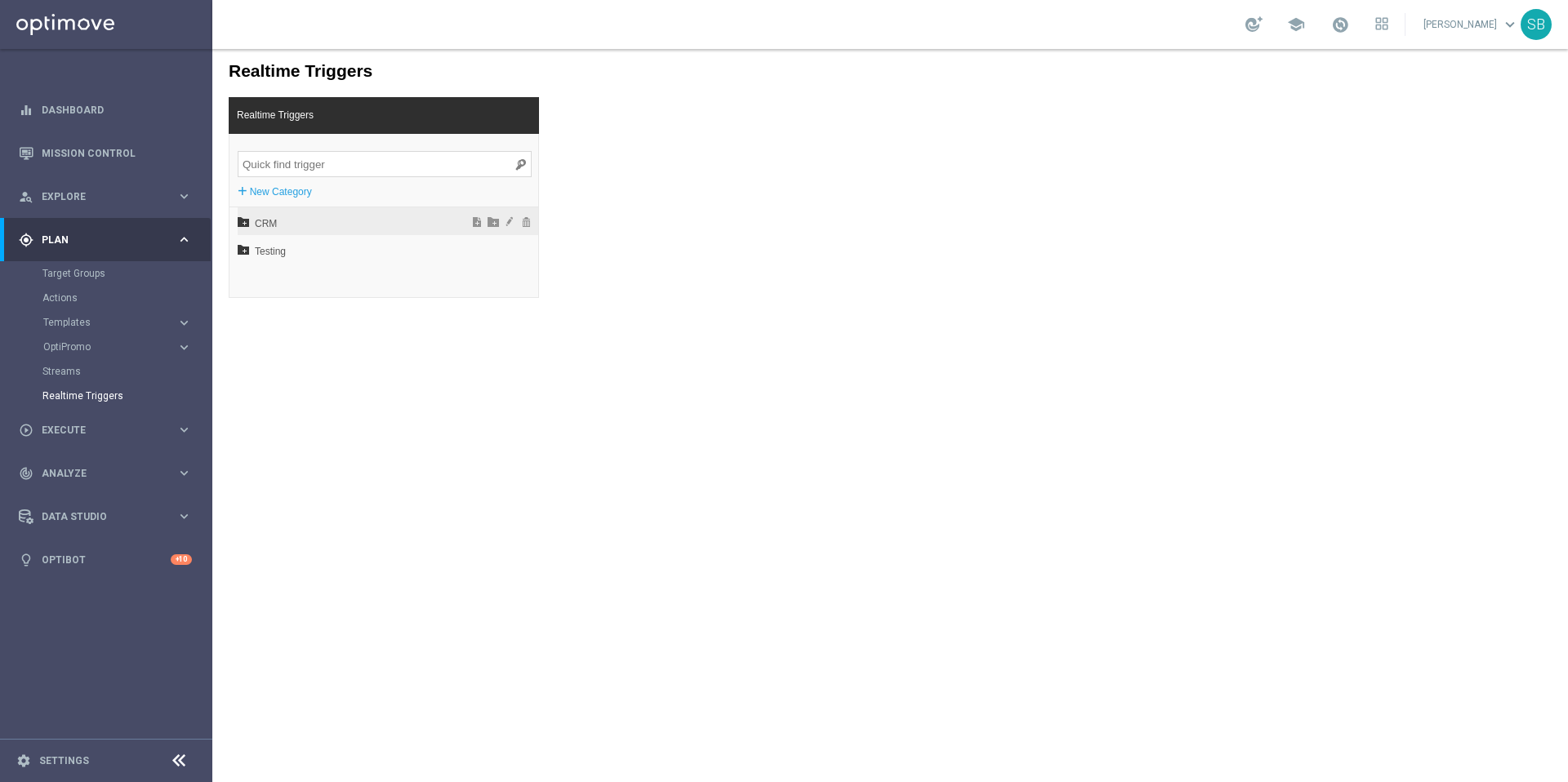
click at [276, 227] on span "CRM" at bounding box center [345, 224] width 180 height 28
click at [55, 274] on link "Target Groups" at bounding box center [106, 274] width 127 height 13
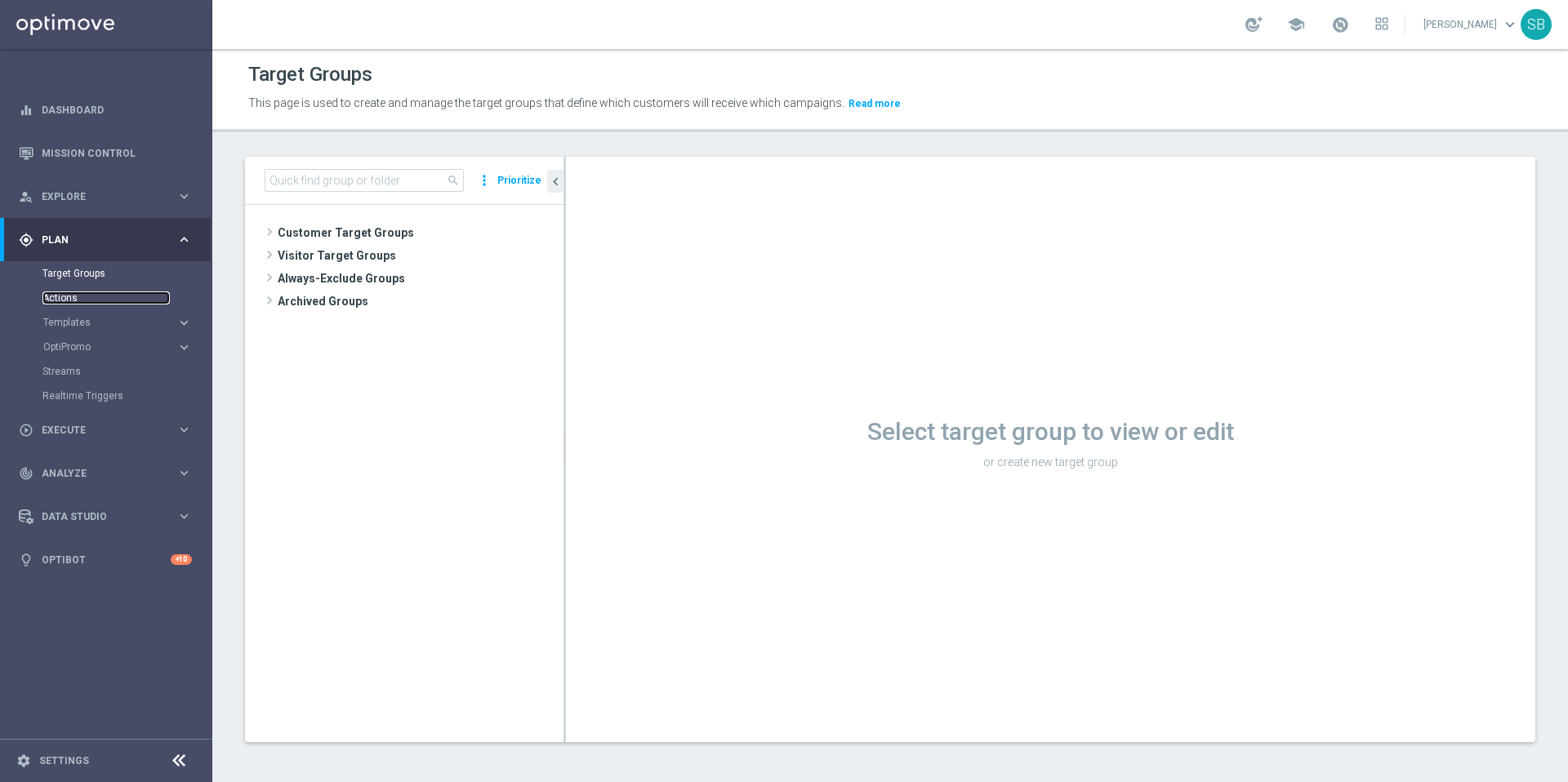
click at [62, 302] on link "Actions" at bounding box center [106, 298] width 127 height 13
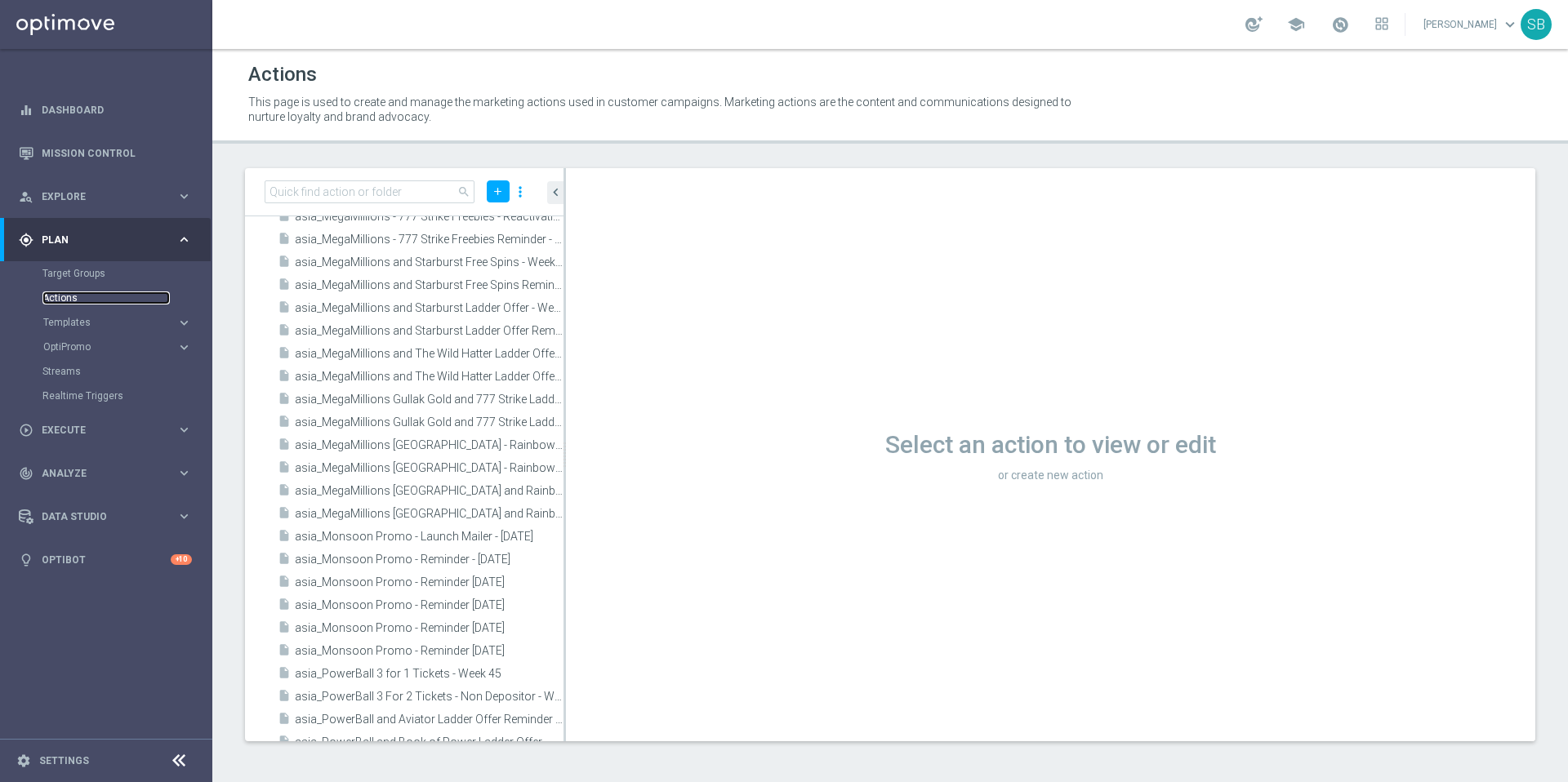
scroll to position [7037, 0]
click at [74, 277] on link "Target Groups" at bounding box center [106, 274] width 127 height 13
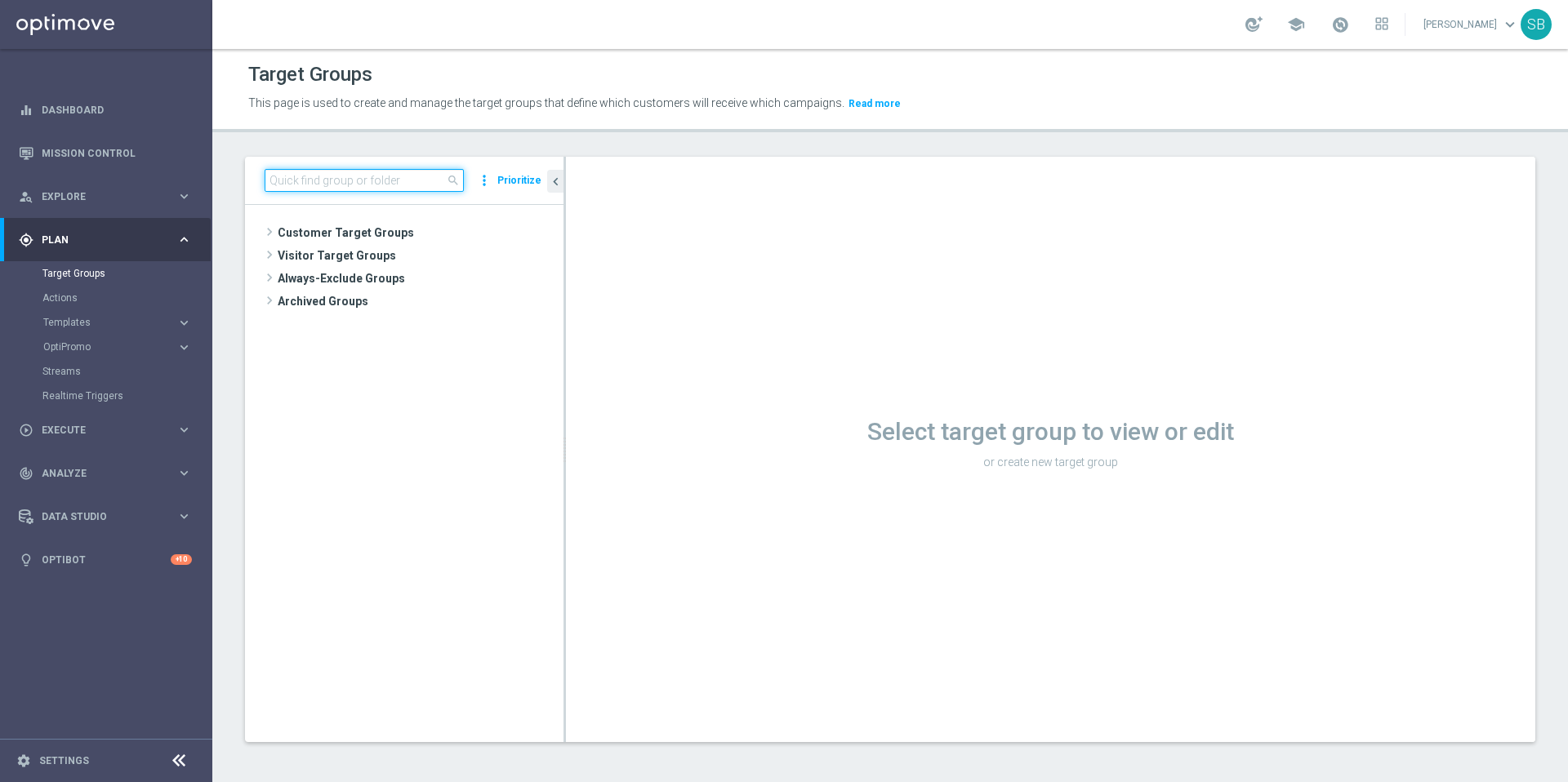
click at [398, 186] on input at bounding box center [363, 180] width 199 height 22
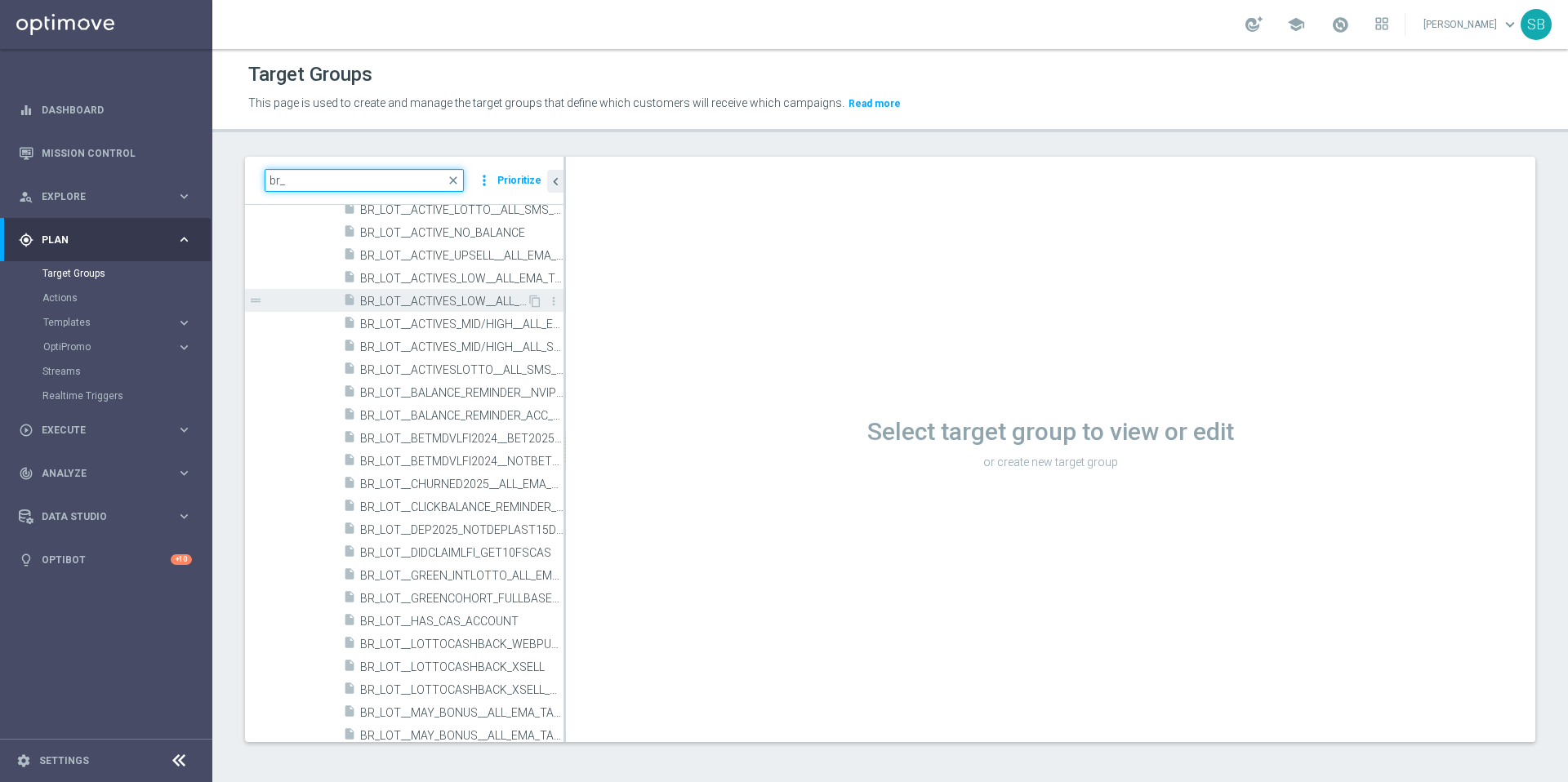
scroll to position [3767, 0]
type input "br_"
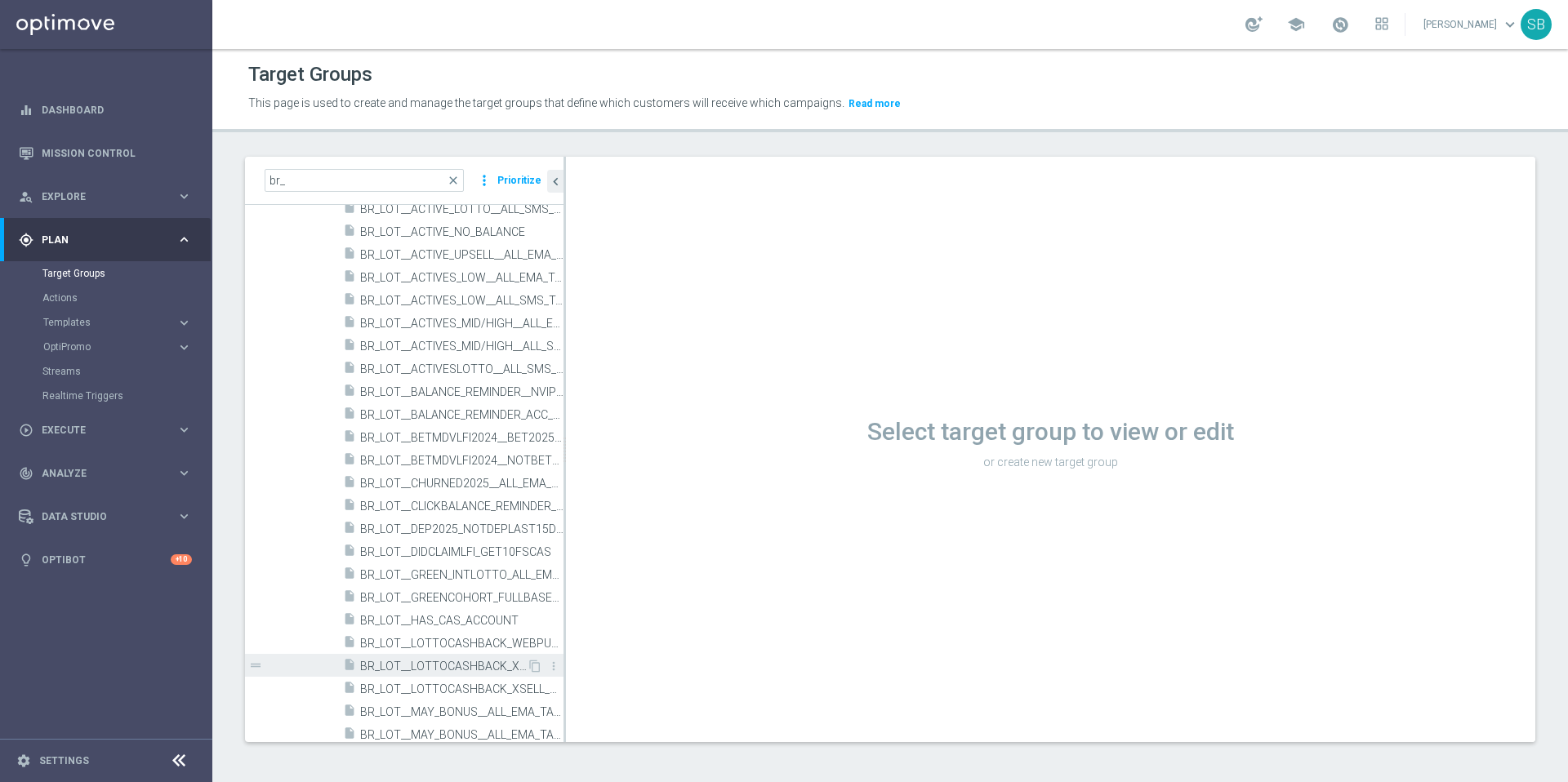
click at [447, 667] on span "BR_LOT__LOTTOCASHBACK_XSELL" at bounding box center [443, 666] width 166 height 14
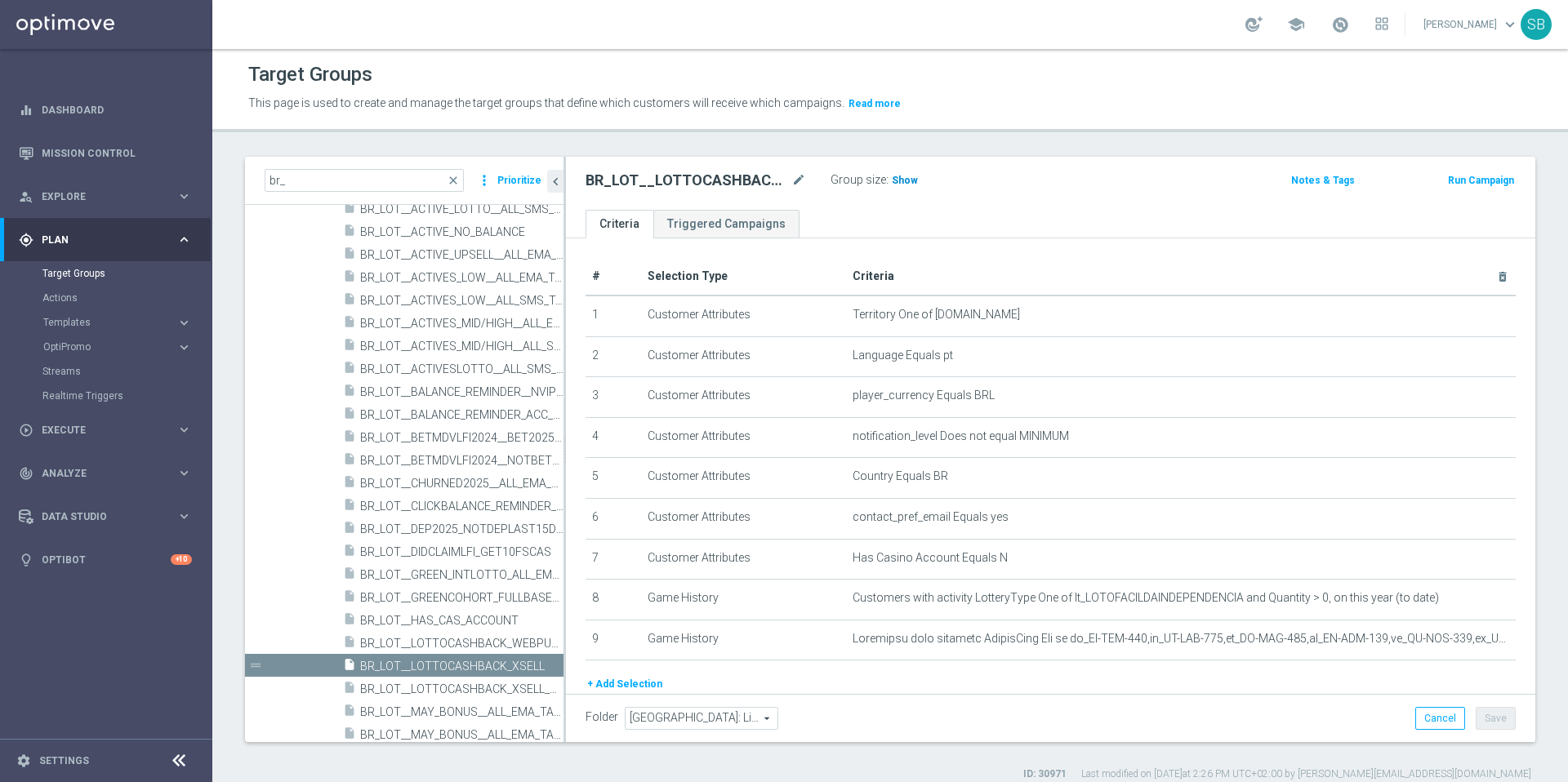
click at [905, 185] on span "Show" at bounding box center [905, 180] width 26 height 11
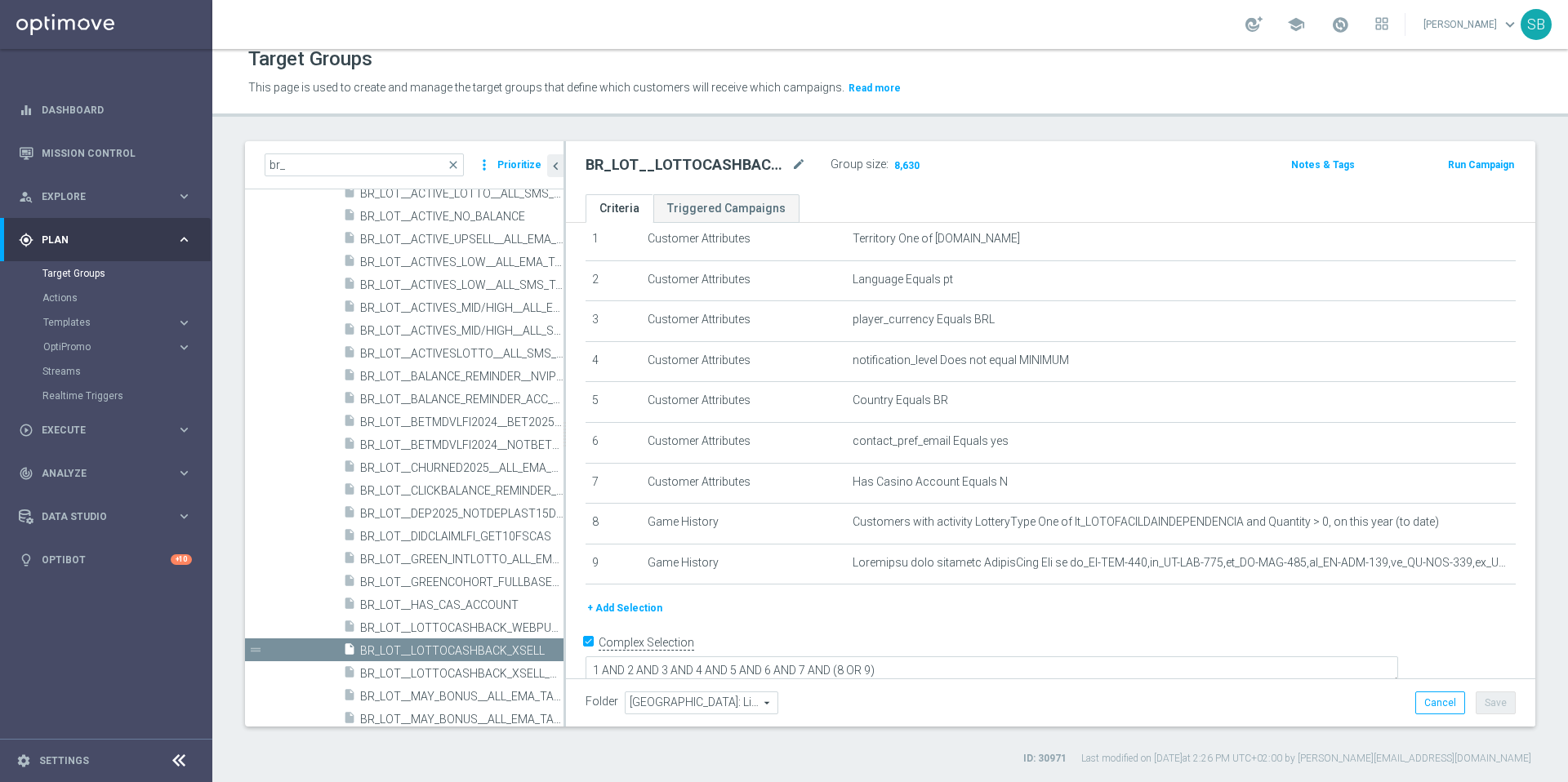
scroll to position [61, 0]
